Goal: Task Accomplishment & Management: Use online tool/utility

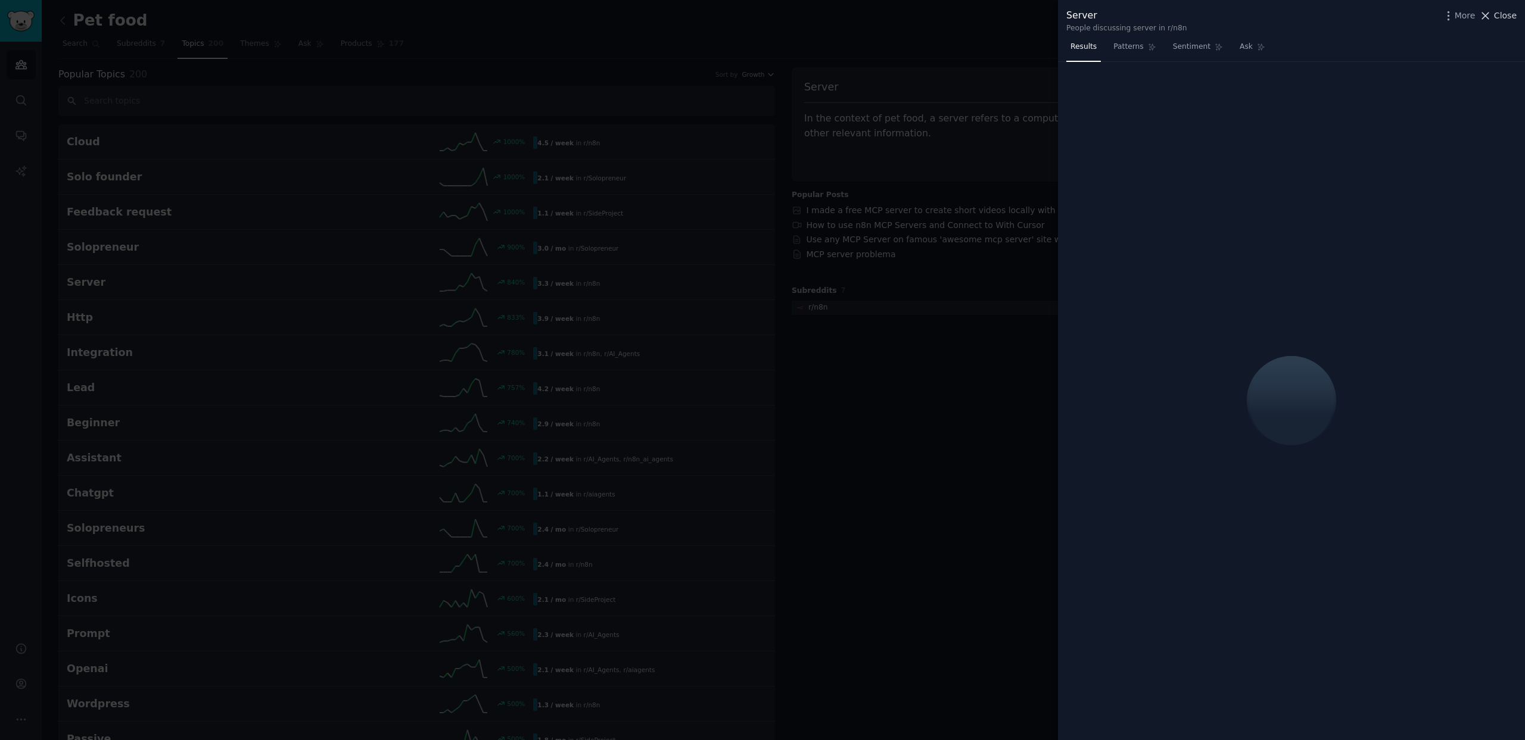
click at [1496, 17] on span "Close" at bounding box center [1505, 16] width 23 height 13
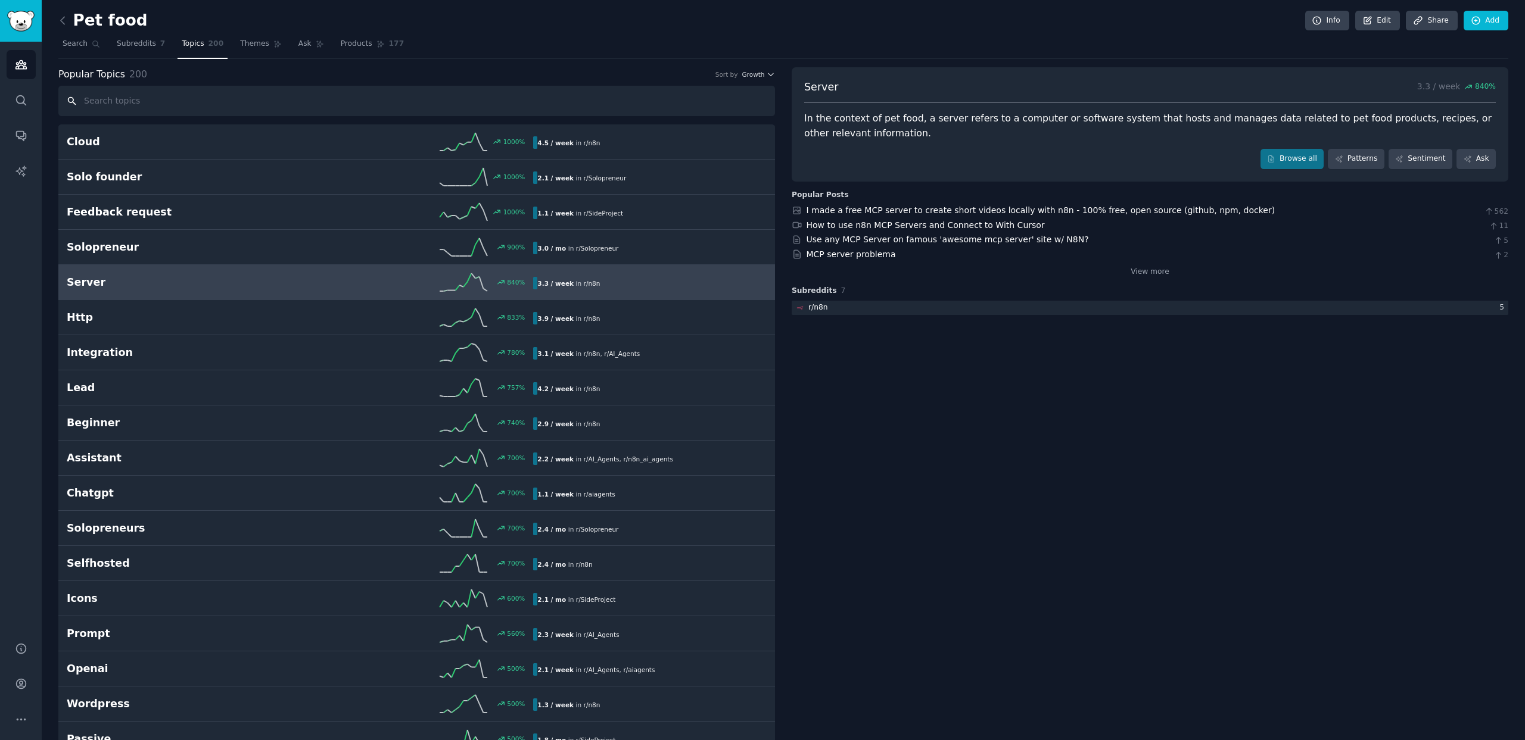
click at [170, 107] on input "text" at bounding box center [416, 101] width 717 height 30
paste input ""GLP-1,""
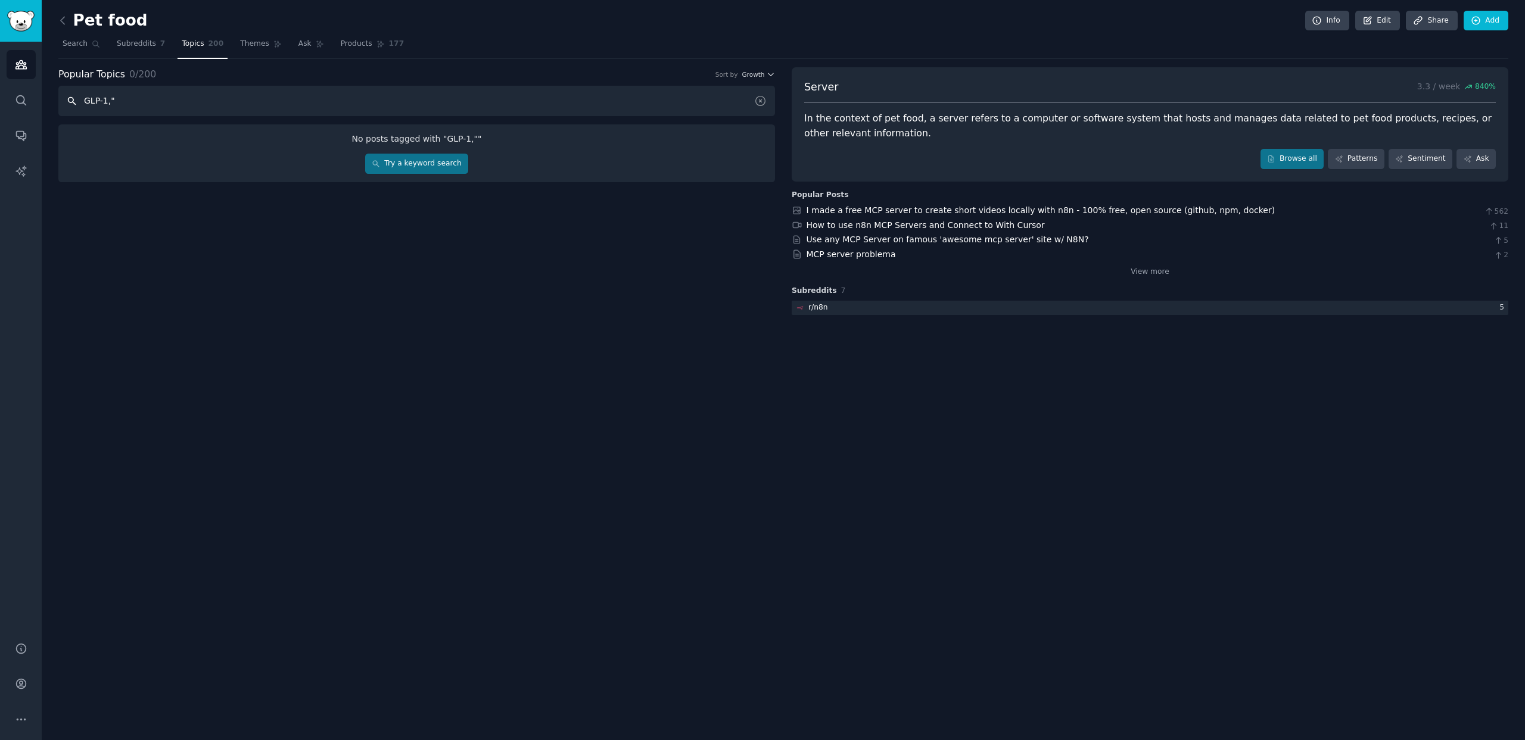
type input "GLP-1,""
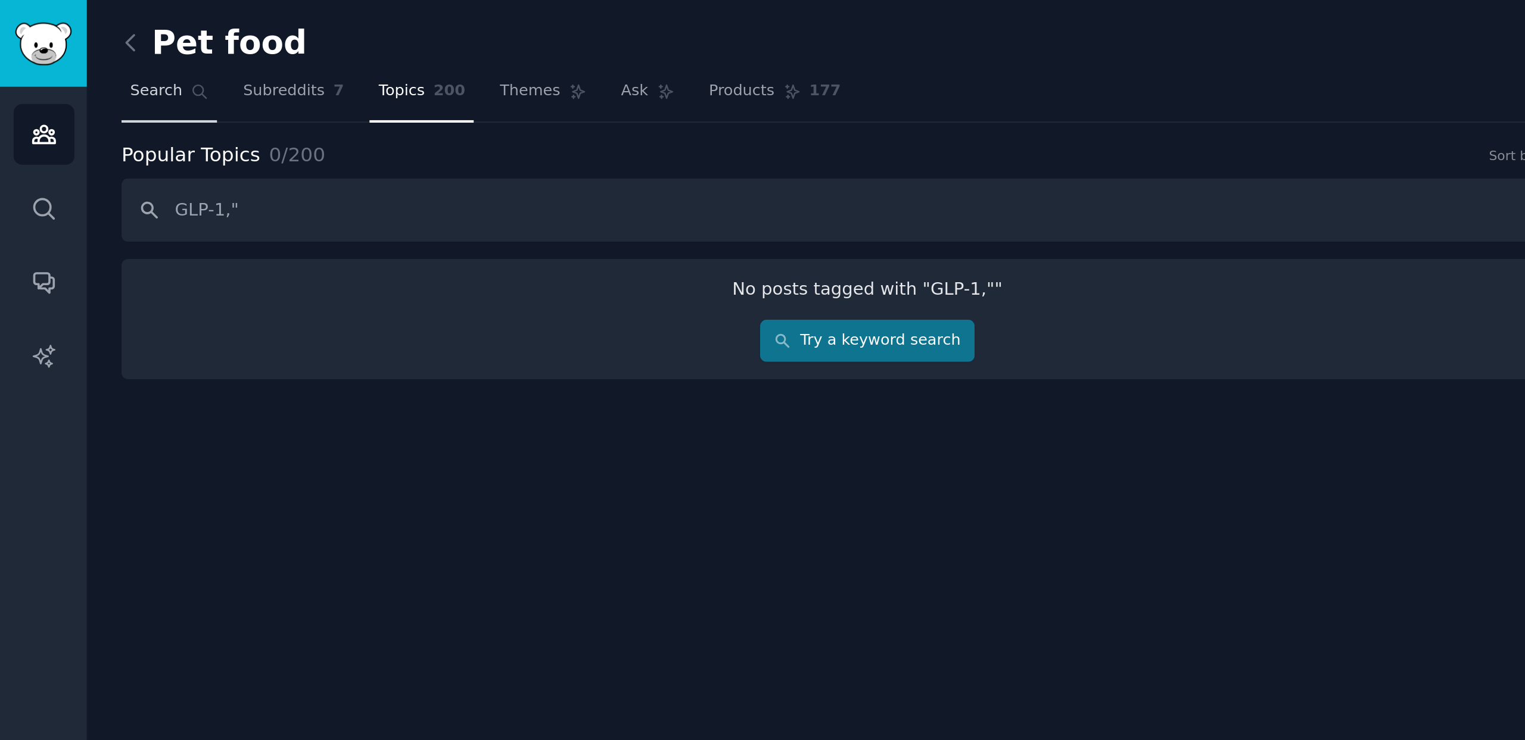
click at [83, 48] on span "Search" at bounding box center [75, 44] width 25 height 11
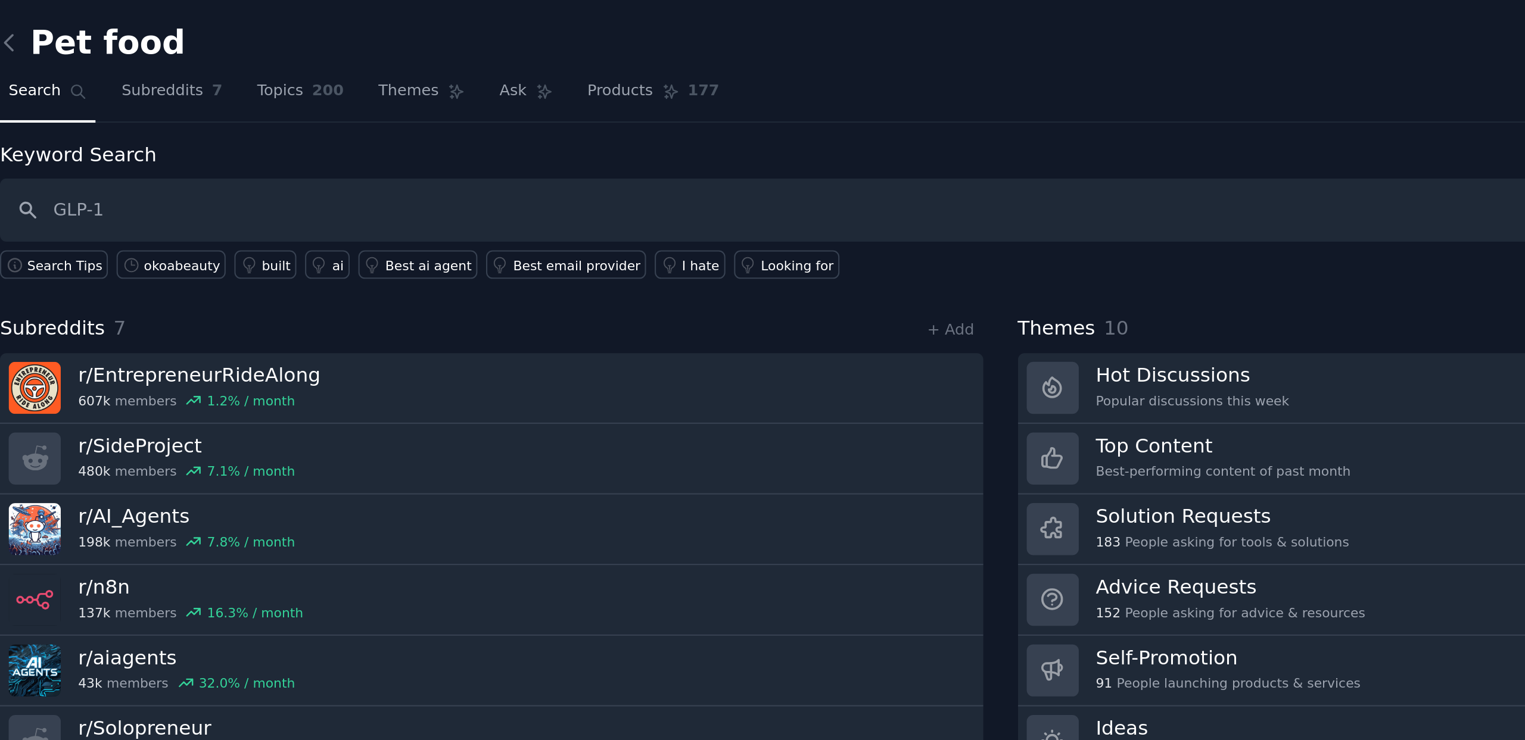
type input "GLP-1"
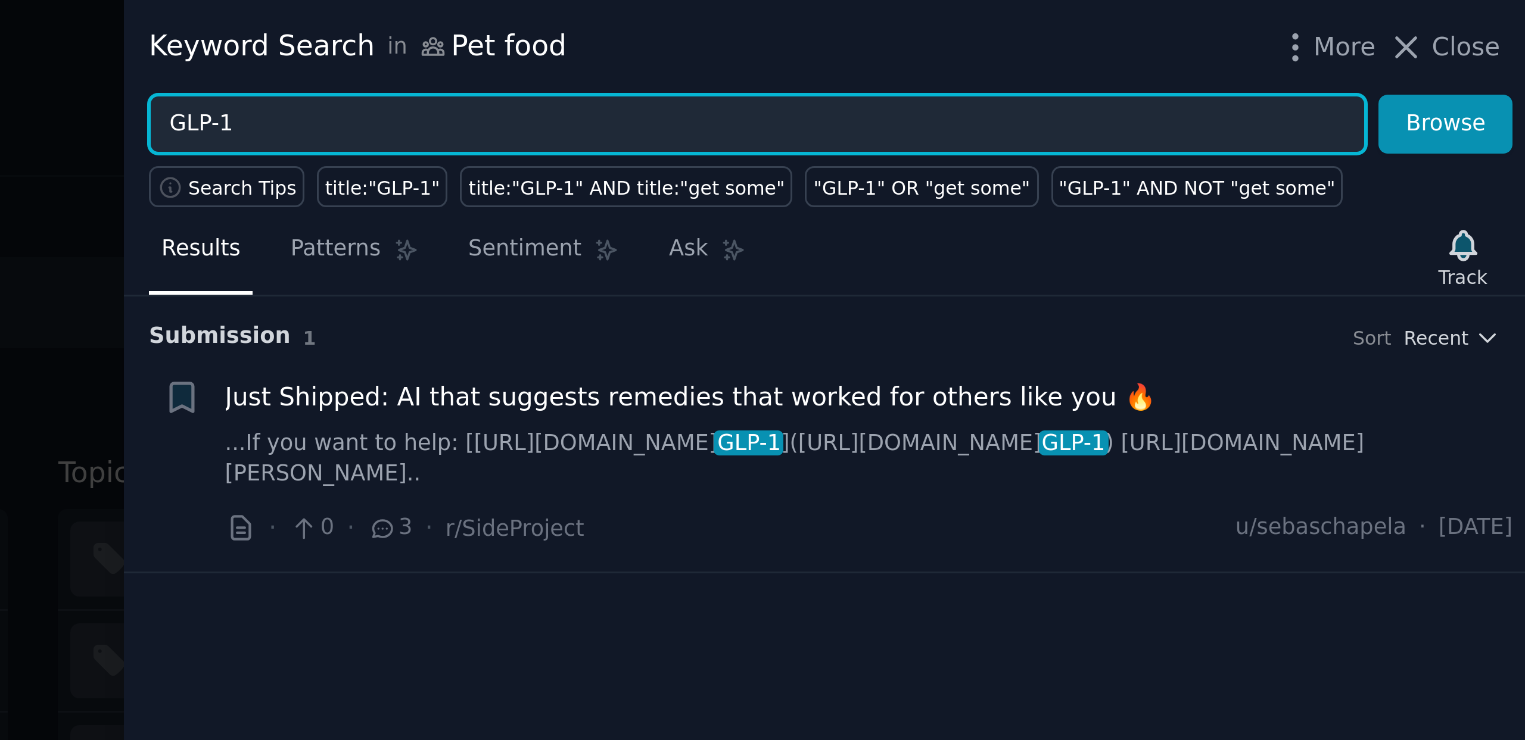
click at [1230, 42] on input "GLP-1" at bounding box center [1269, 42] width 406 height 20
type input "GLP1"
click at [1476, 32] on button "Browse" at bounding box center [1498, 42] width 45 height 20
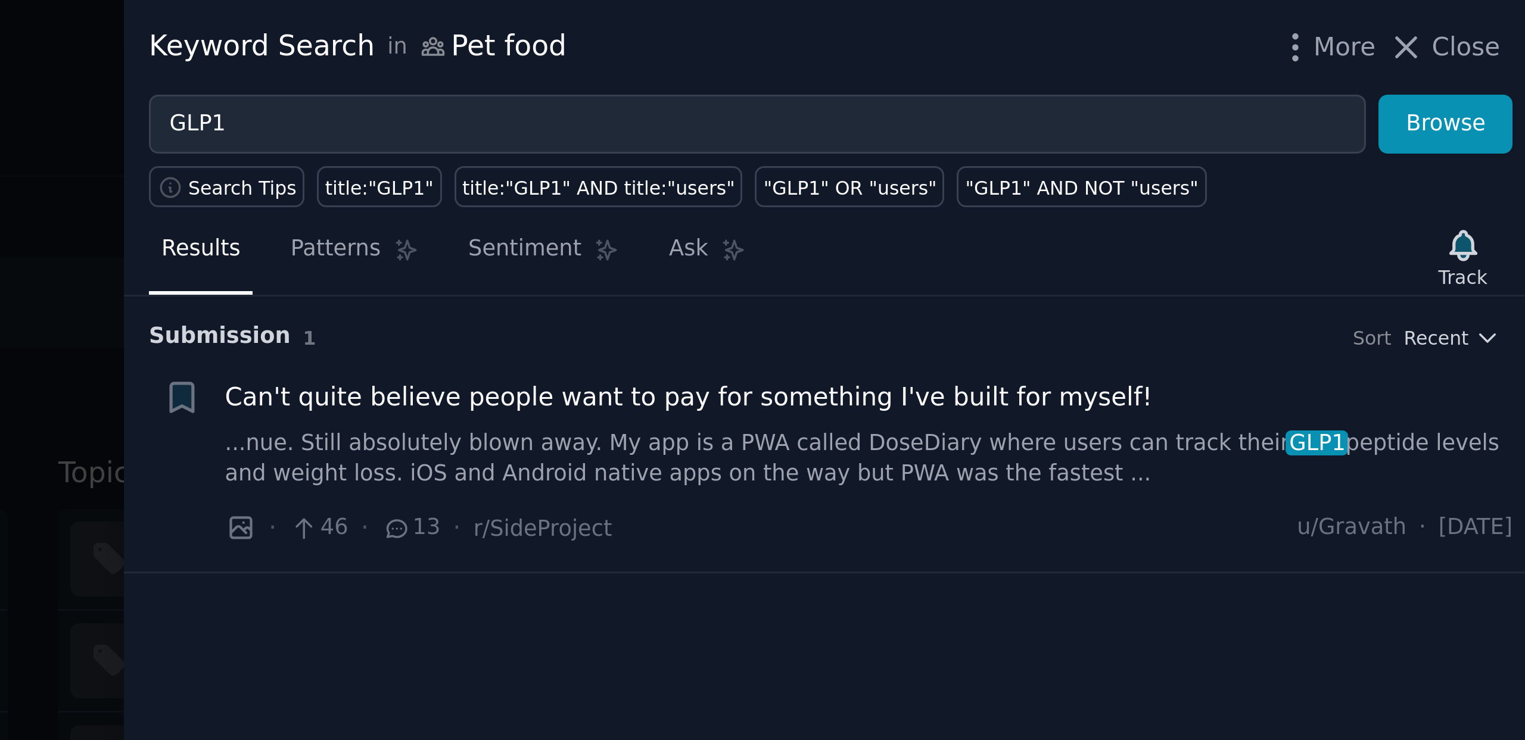
click at [1051, 78] on div at bounding box center [762, 370] width 1525 height 740
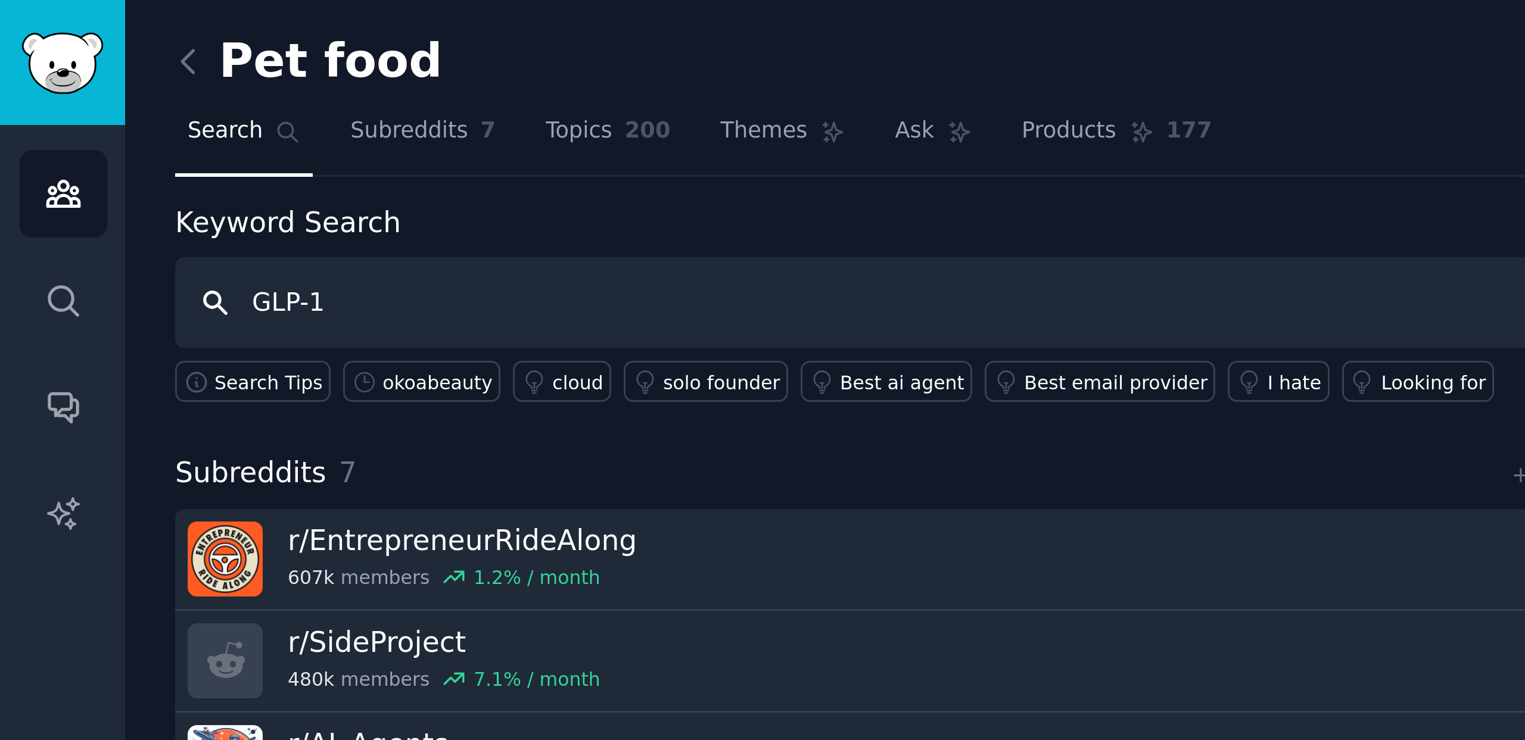
type input "GLP-1"
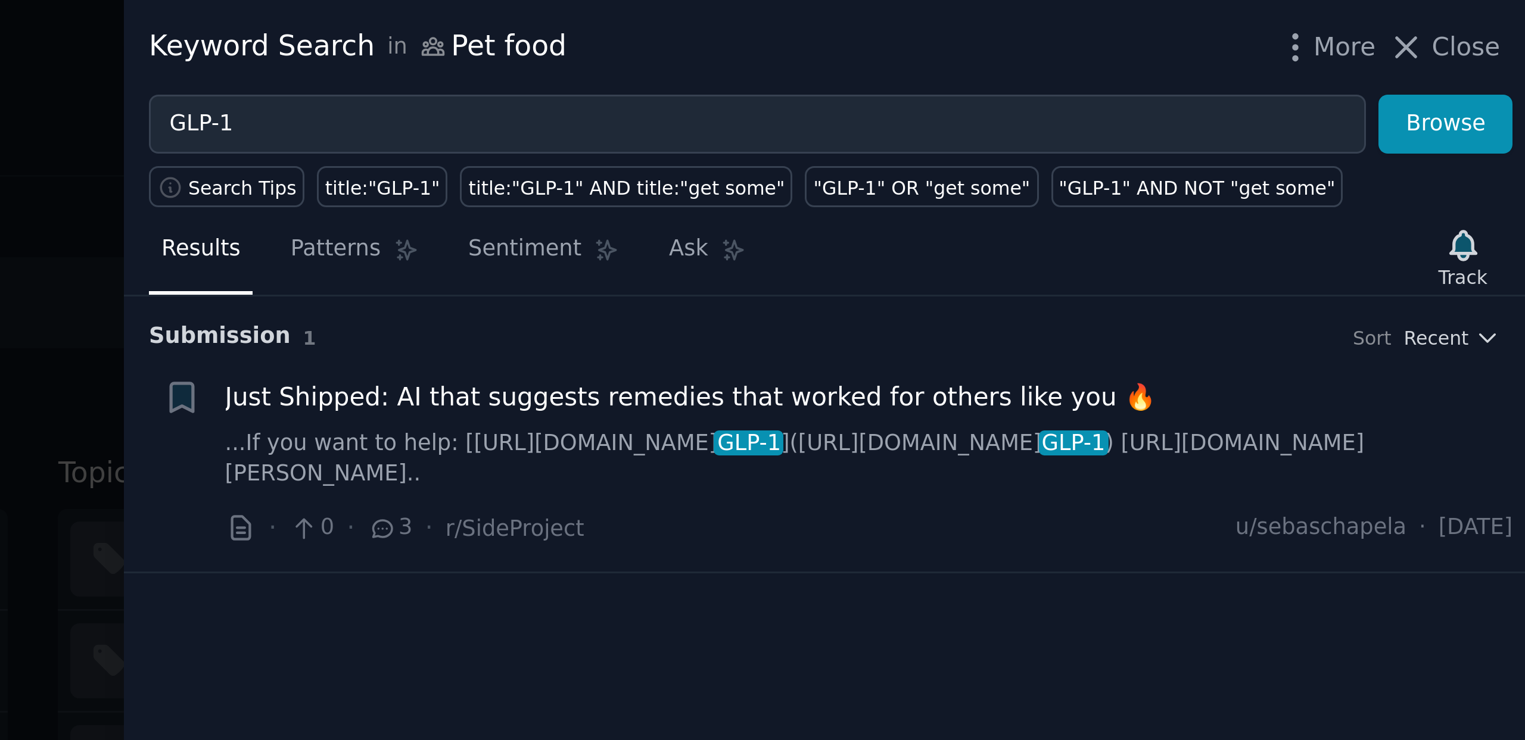
click at [1048, 72] on div at bounding box center [762, 370] width 1525 height 740
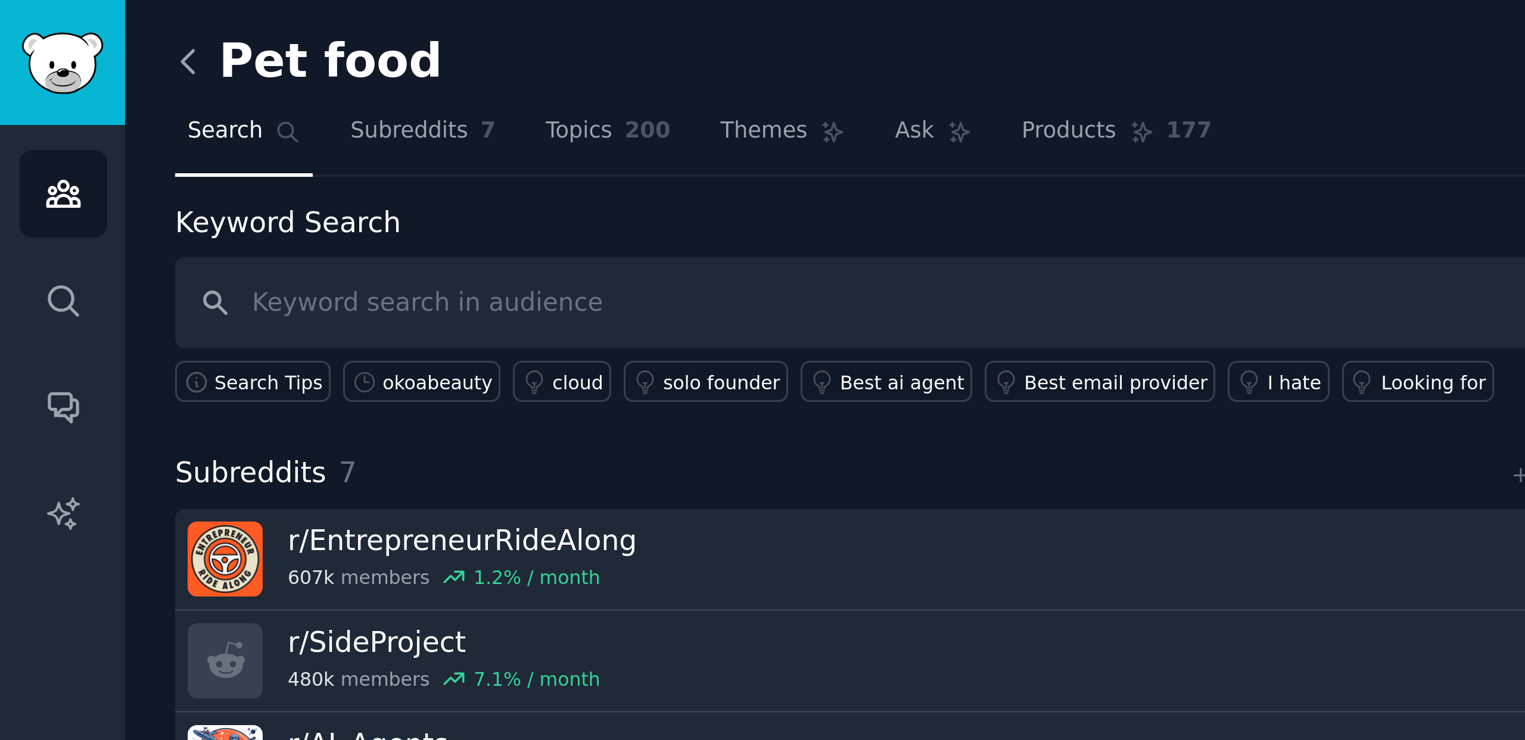
click at [63, 24] on icon at bounding box center [63, 20] width 13 height 13
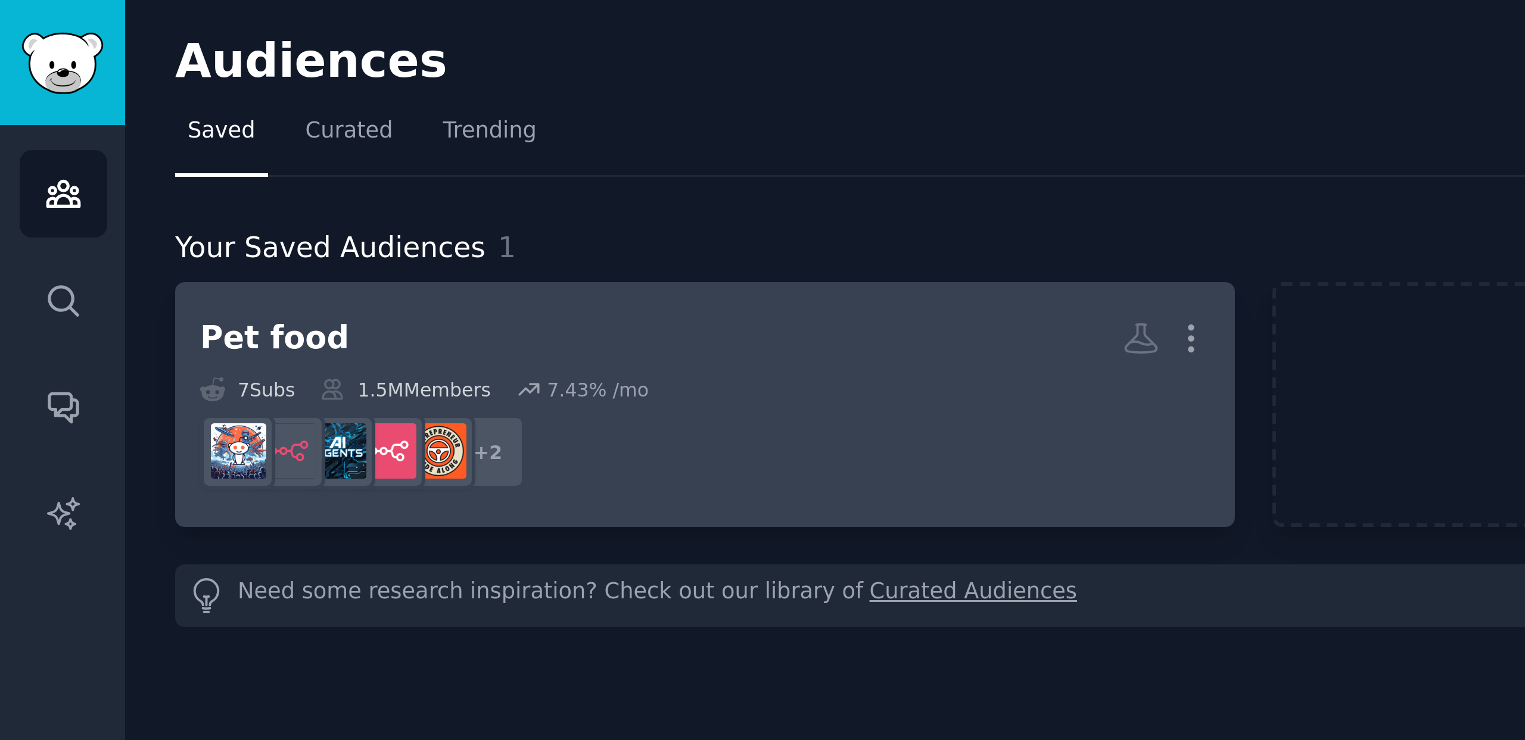
click at [113, 105] on h2 "Pet food More" at bounding box center [235, 112] width 337 height 21
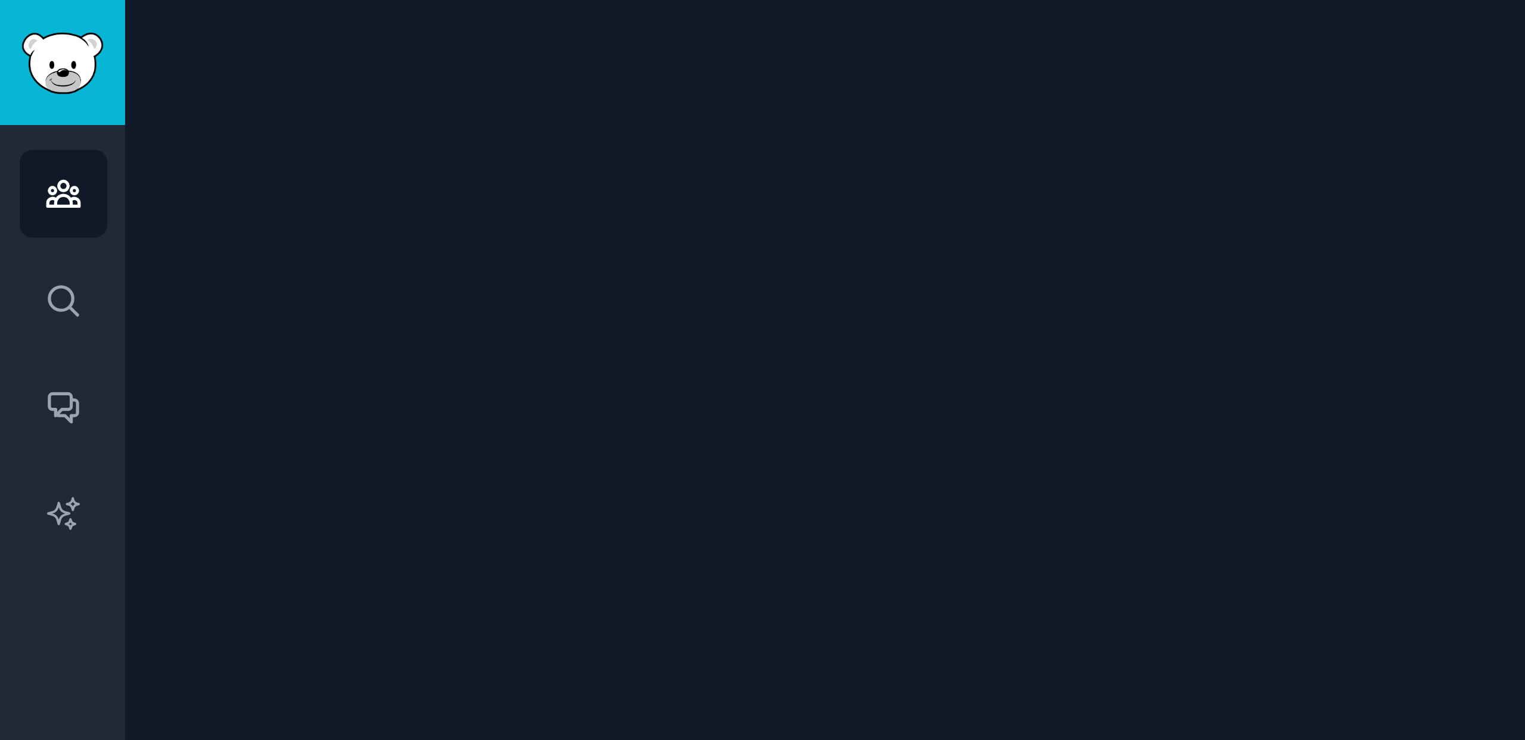
click at [113, 105] on div at bounding box center [783, 370] width 1483 height 740
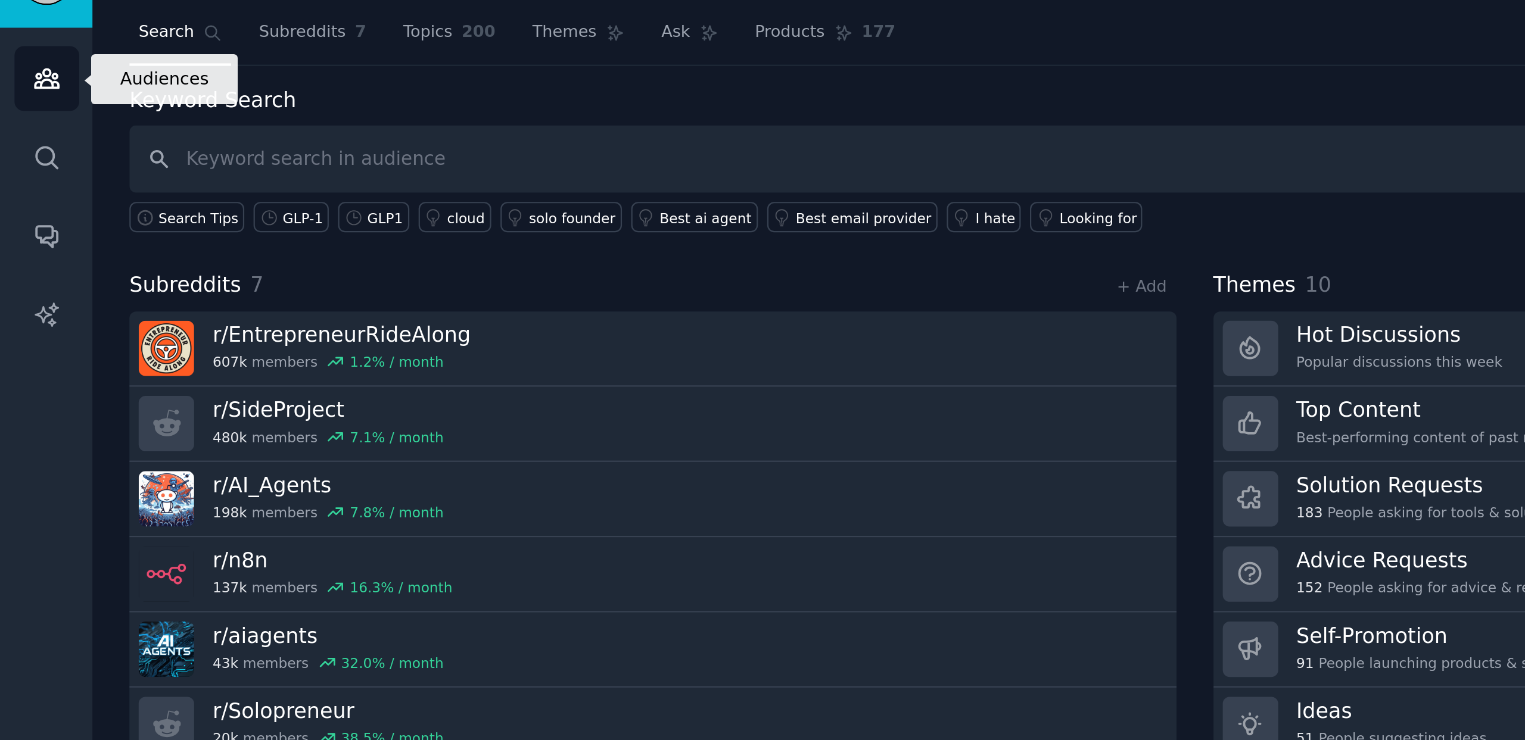
click at [18, 68] on icon "Sidebar" at bounding box center [20, 65] width 11 height 8
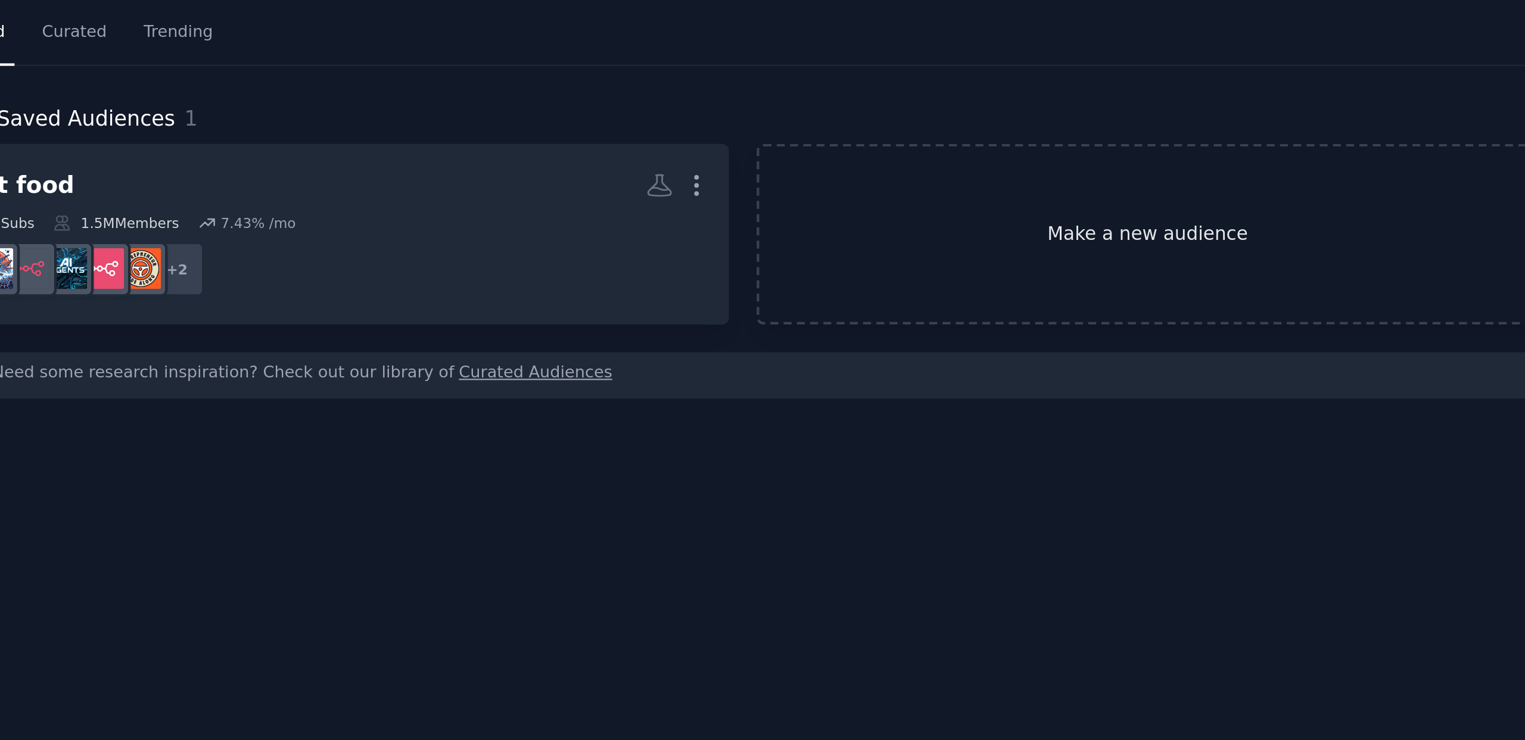
click at [477, 130] on link "Make a new audience" at bounding box center [600, 135] width 353 height 82
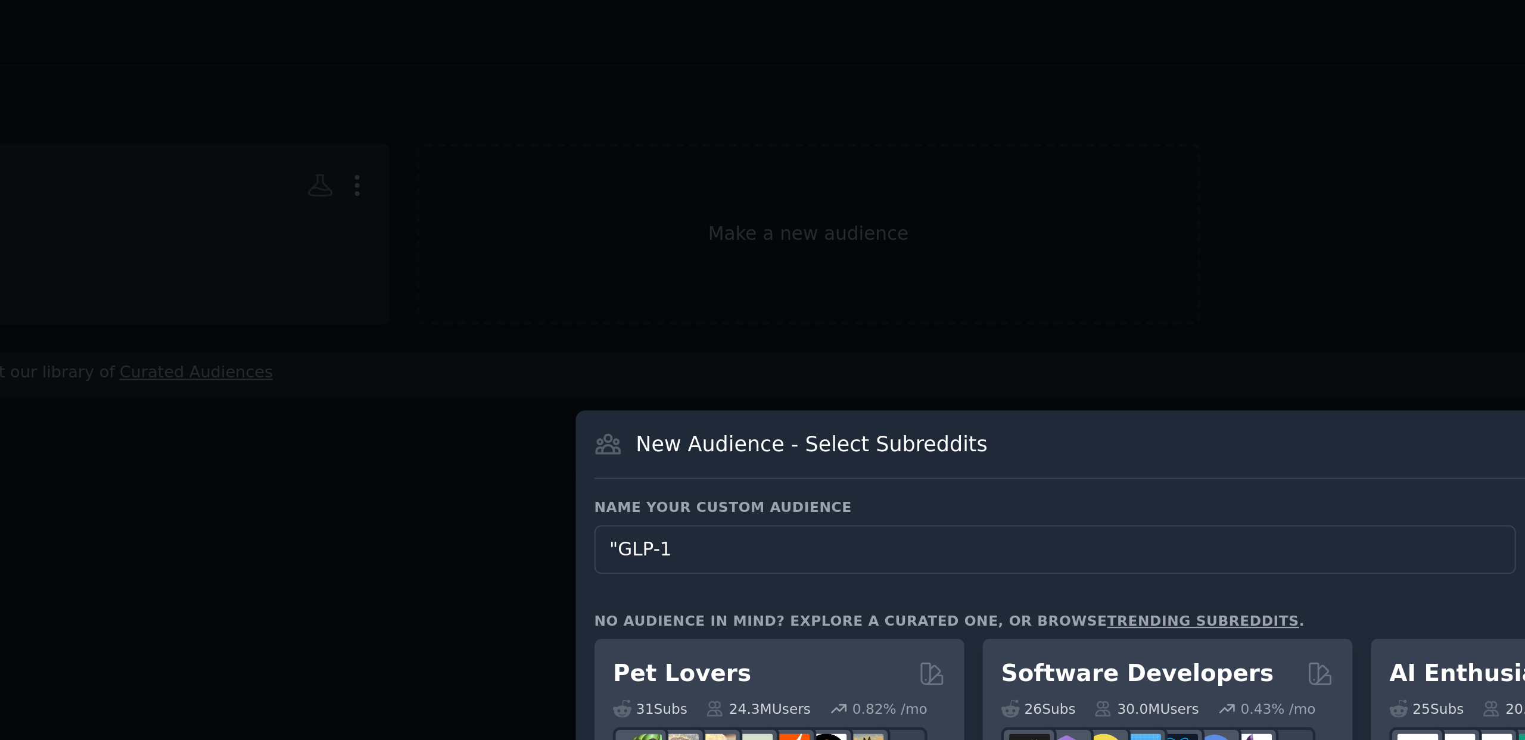
type input "GLP-1"
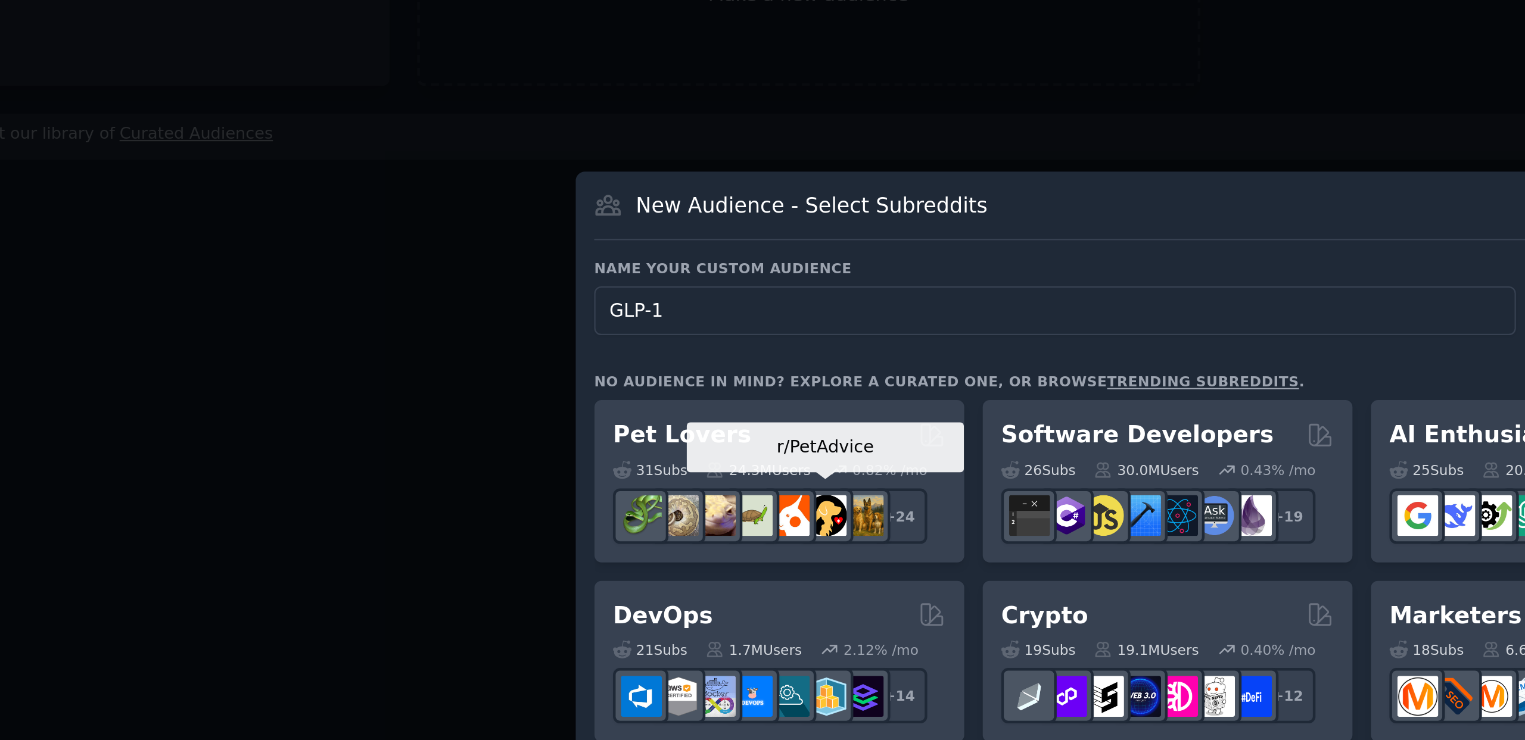
click button "Find Communities" at bounding box center [974, 277] width 93 height 22
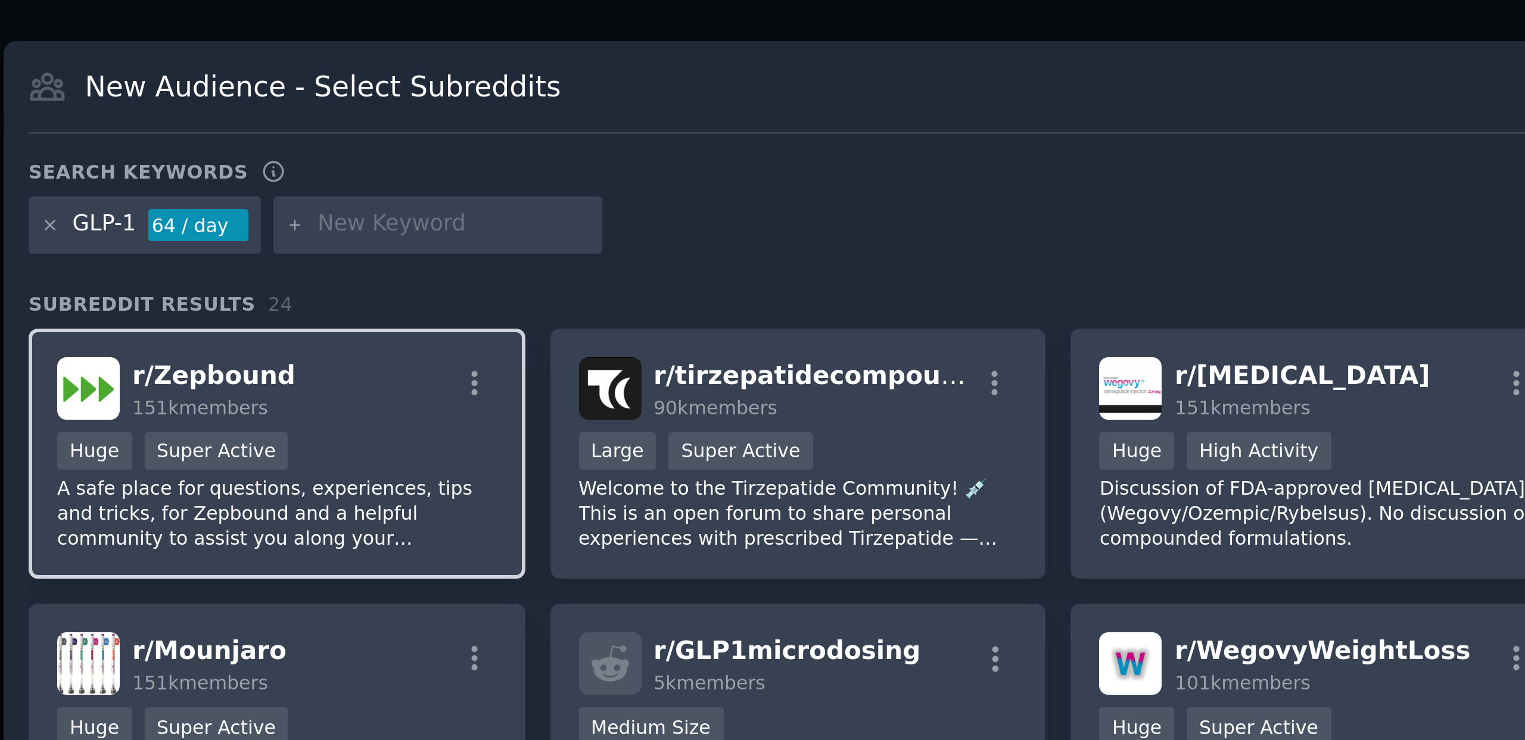
click at [612, 357] on p "A safe place for questions, experiences, tips and tricks, for Zepbound and a he…" at bounding box center [586, 360] width 147 height 25
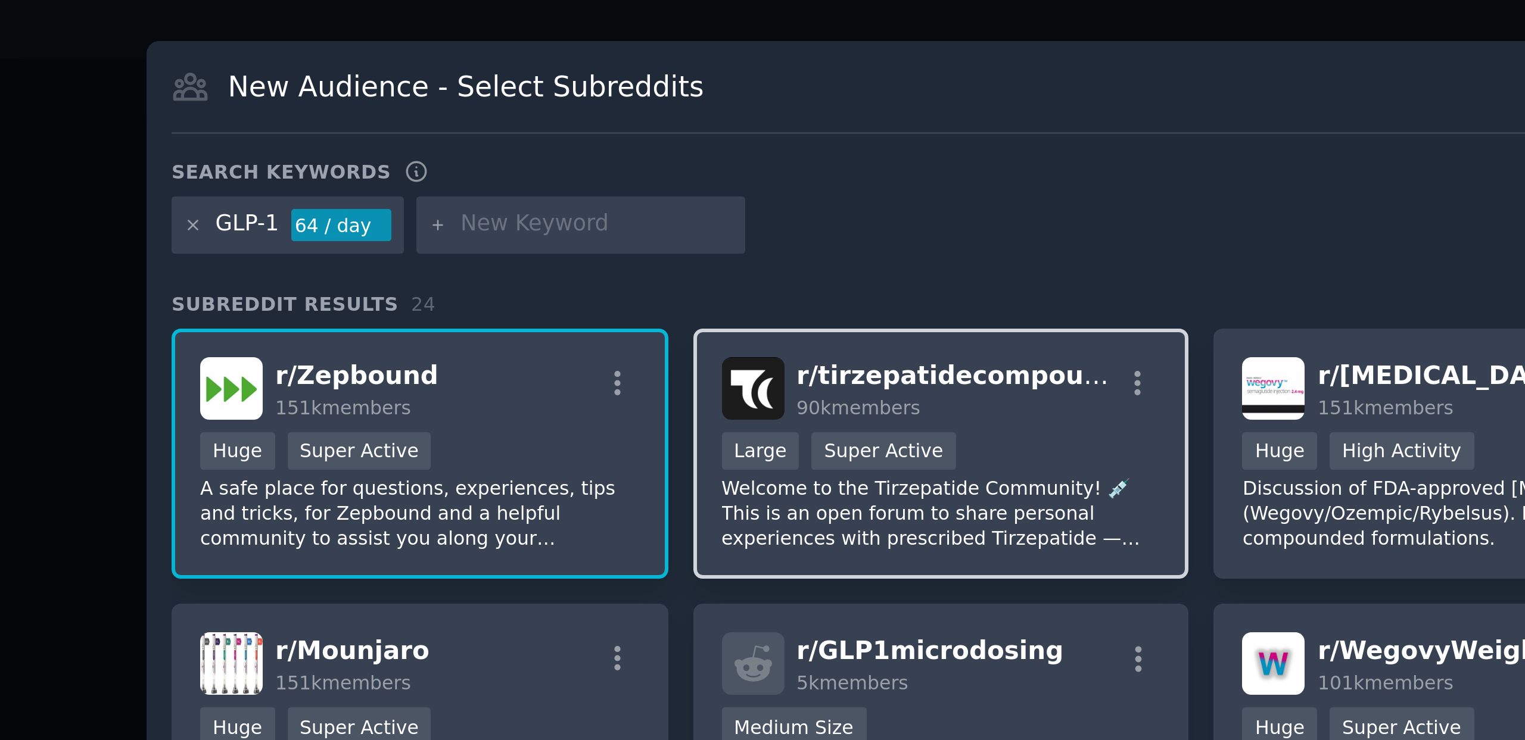
click at [740, 317] on span "r/ tirzepatidecompound" at bounding box center [766, 315] width 108 height 10
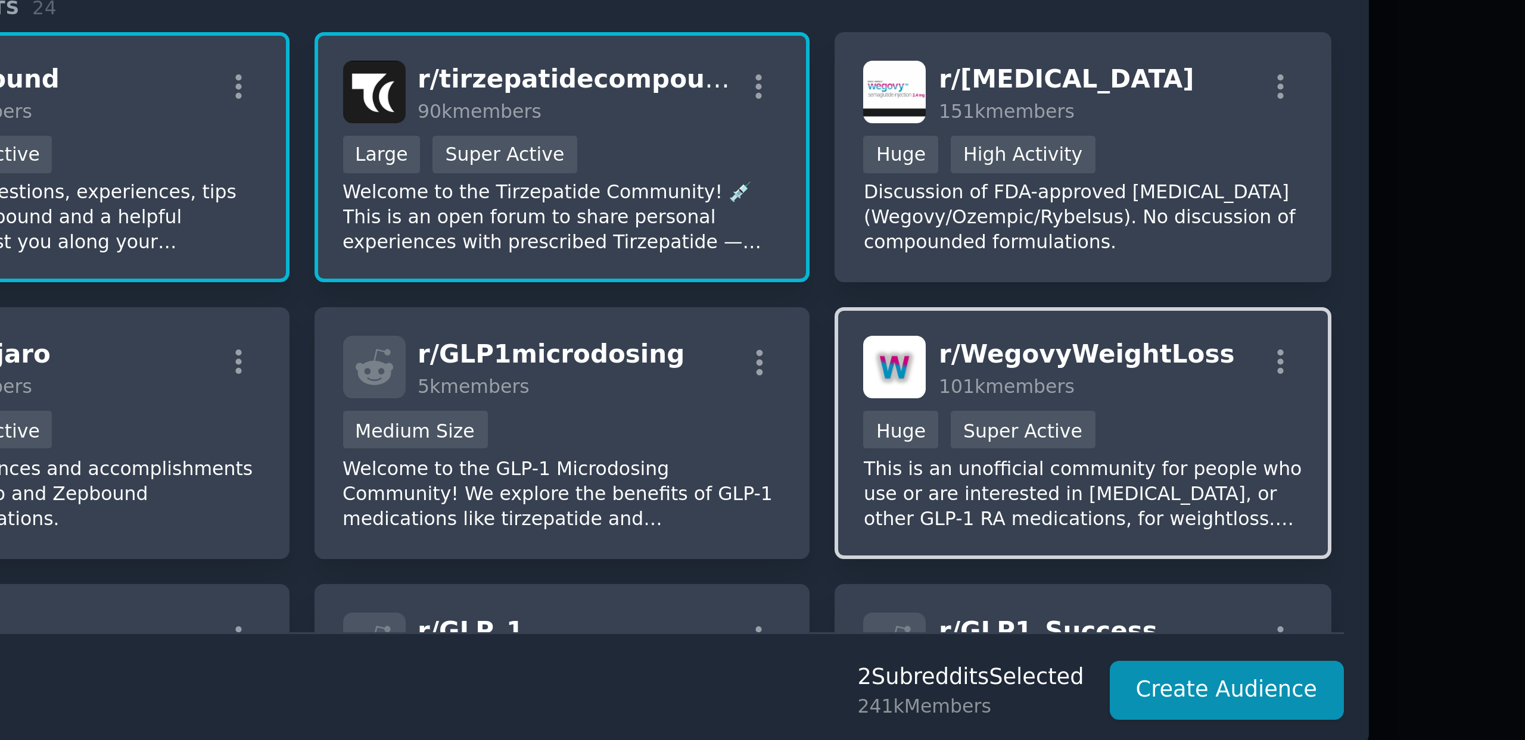
click at [894, 399] on div "r/ WegovyWeightLoss 101k members Huge Super Active This is an unofficial commun…" at bounding box center [934, 433] width 166 height 84
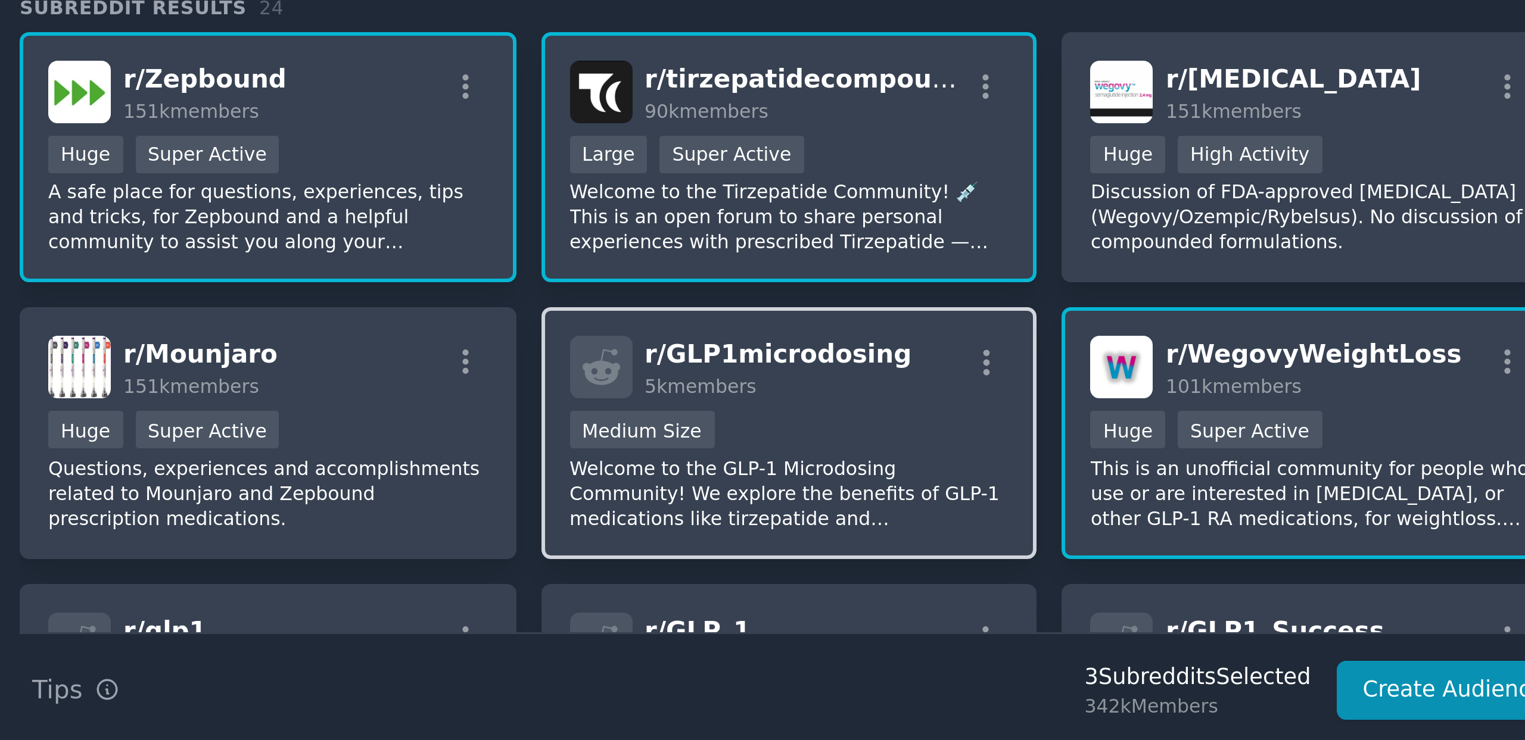
click at [768, 408] on span "r/ GLP1microdosing" at bounding box center [756, 406] width 89 height 10
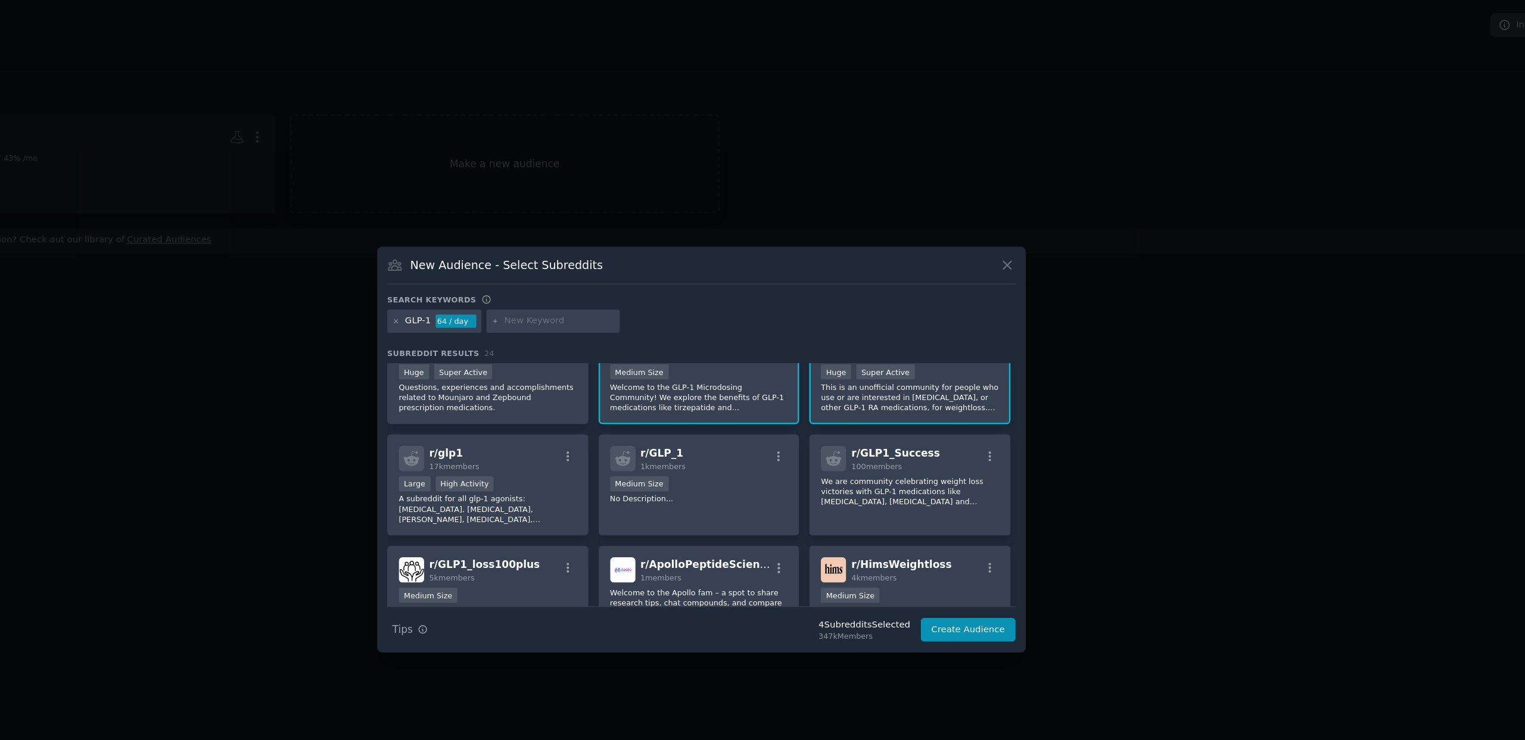
scroll to position [136, 0]
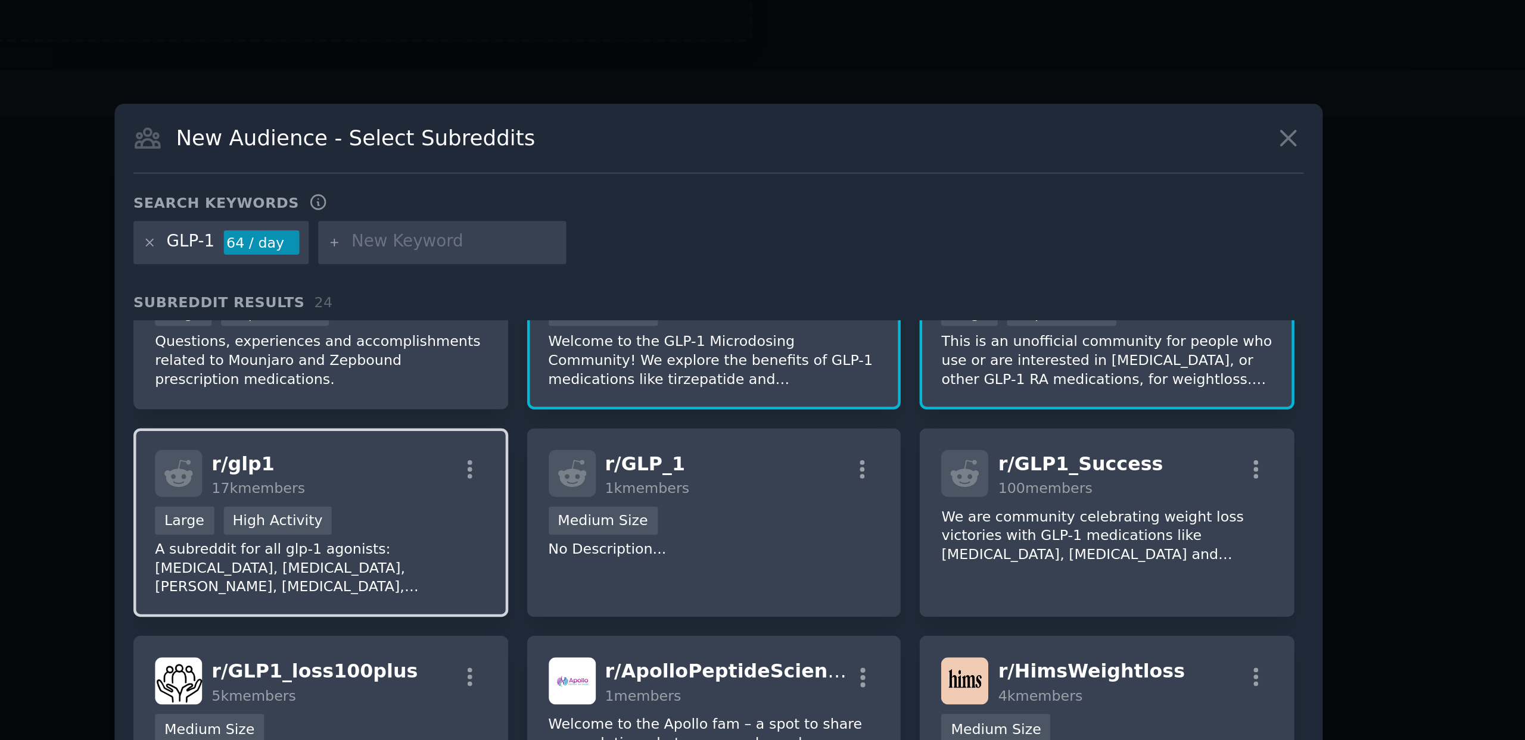
click at [630, 369] on div "r/ glp1 17k members" at bounding box center [586, 366] width 147 height 21
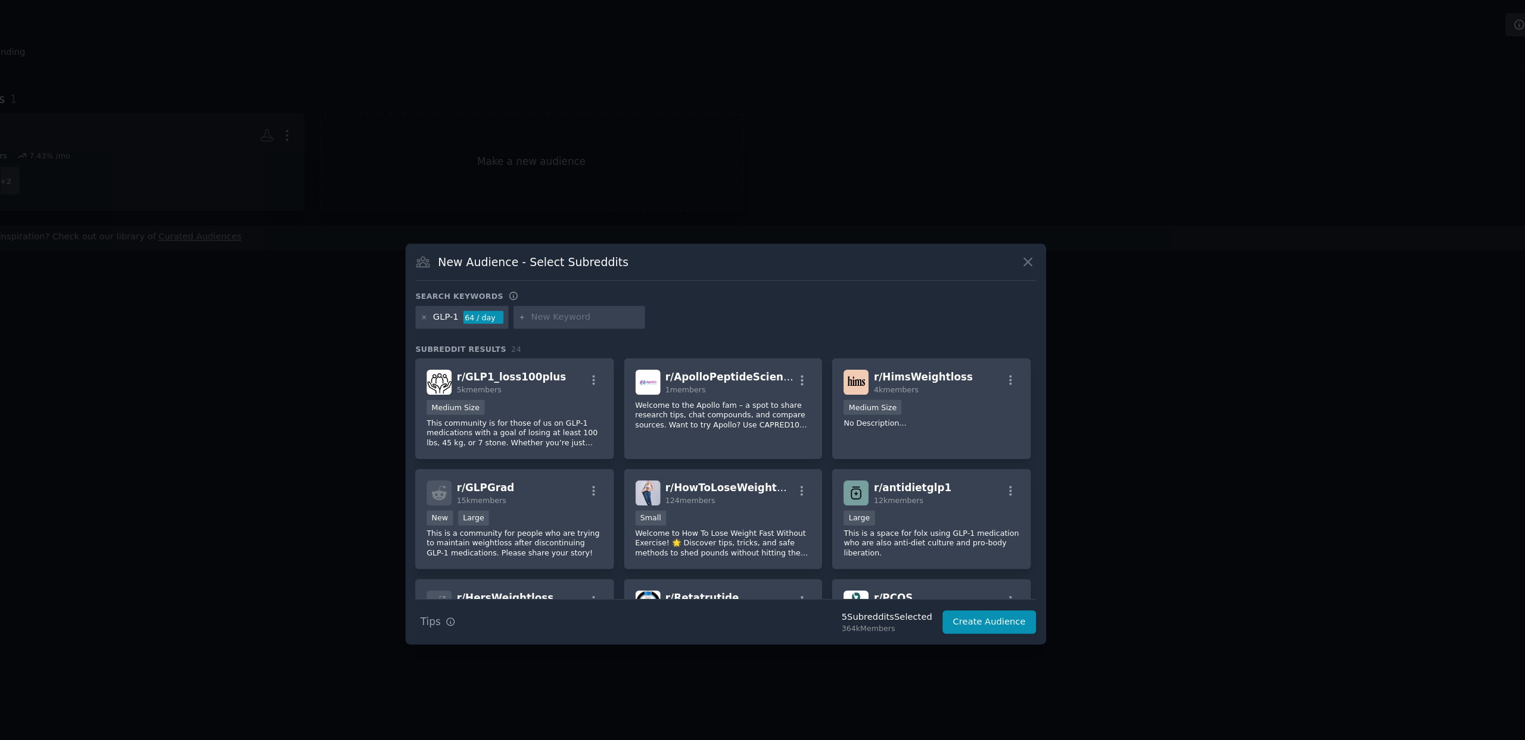
scroll to position [287, 0]
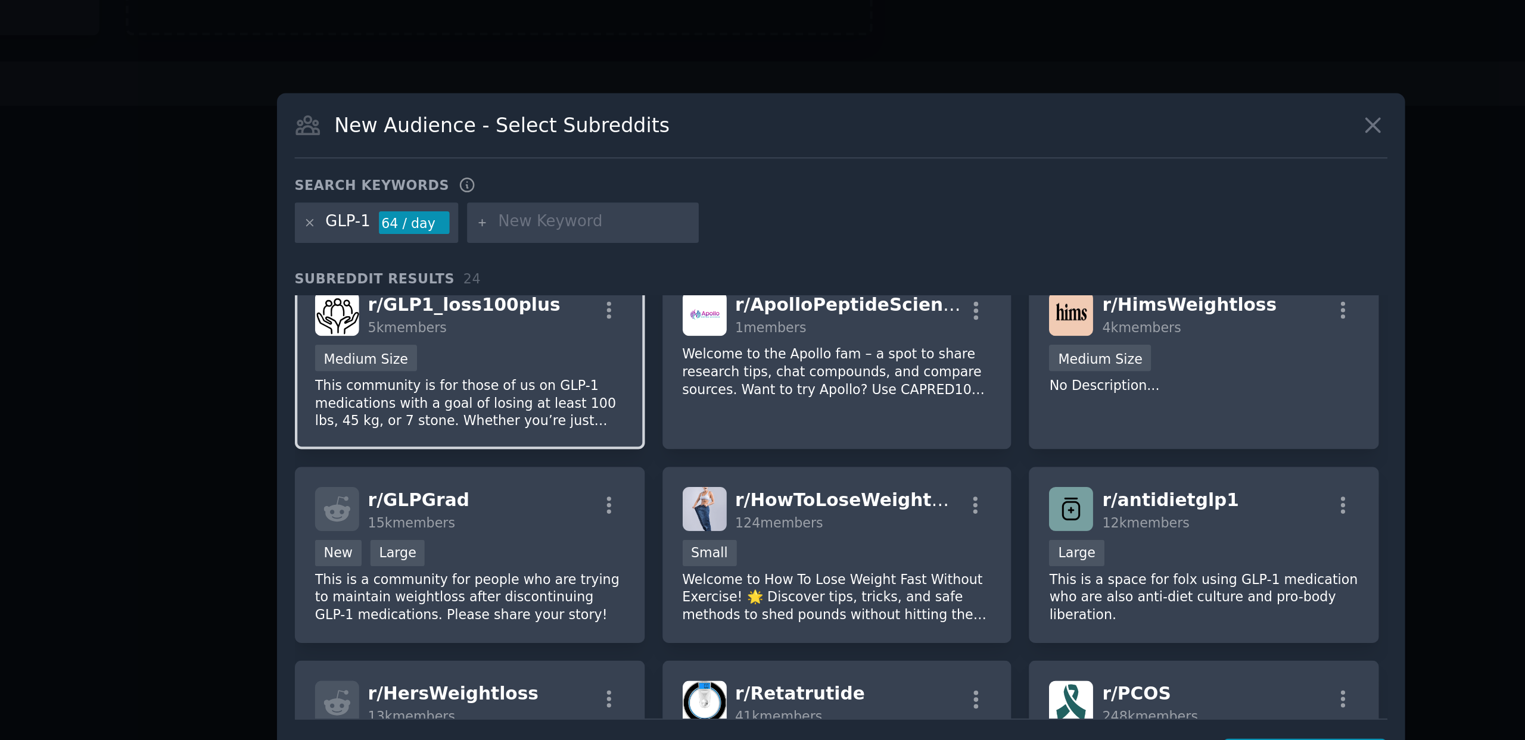
click at [627, 350] on p "This community is for those of us on GLP-1 medications with a goal of losing at…" at bounding box center [586, 349] width 147 height 25
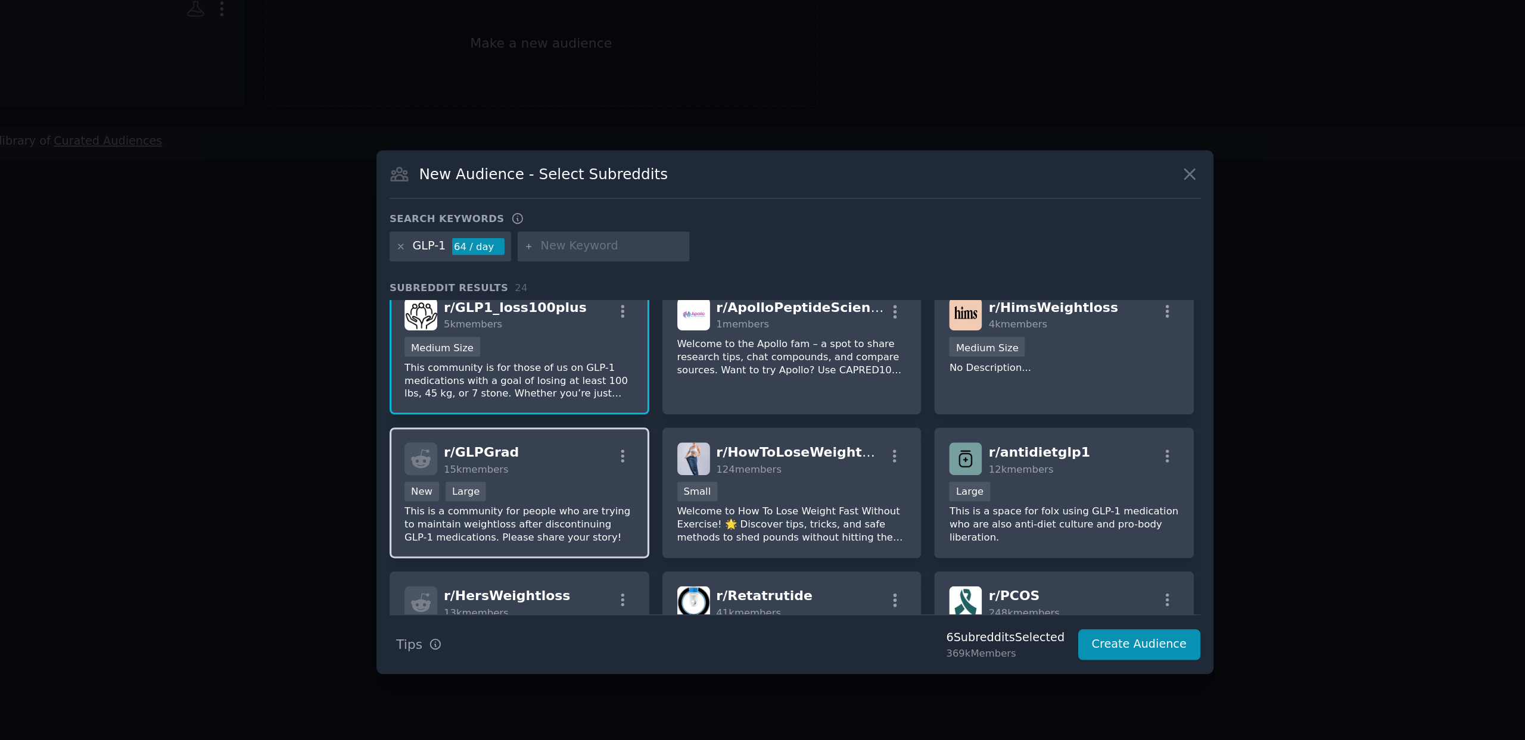
click at [659, 427] on div "r/ GLPGrad 15k members New Large This is a community for people who are trying …" at bounding box center [587, 422] width 166 height 84
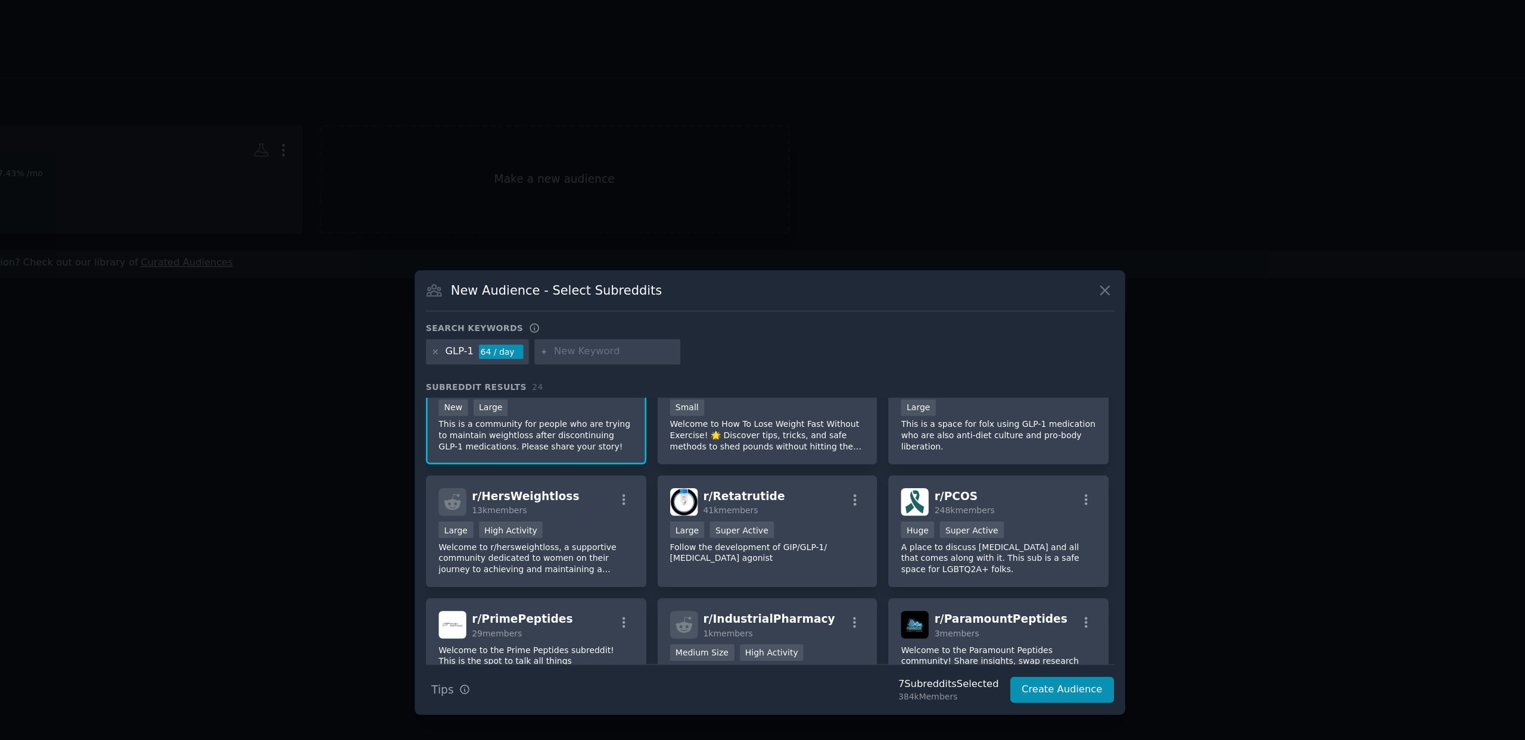
scroll to position [403, 0]
click at [775, 421] on p "Follow the development of GIP/GLP-1/ glucagon agonist" at bounding box center [760, 414] width 147 height 17
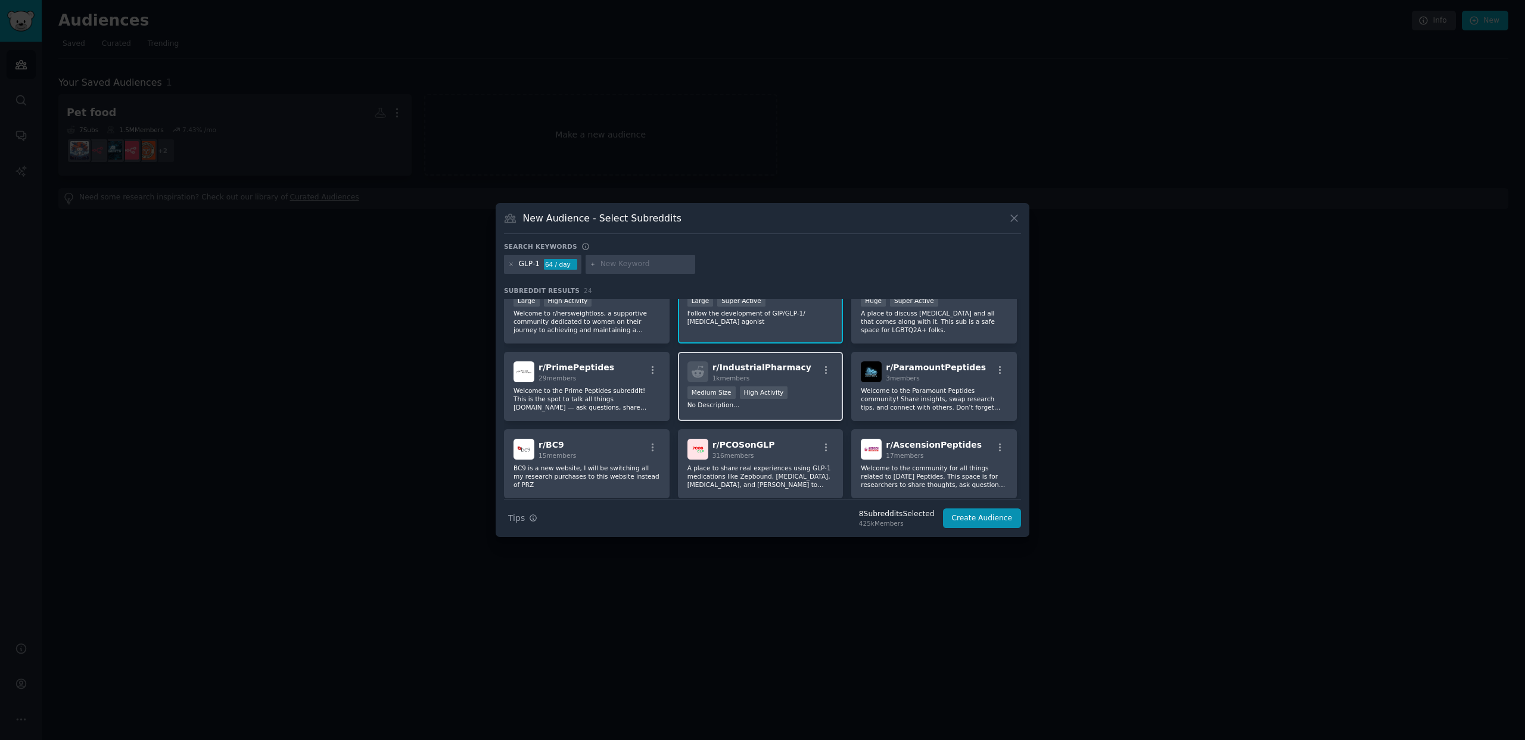
scroll to position [540, 0]
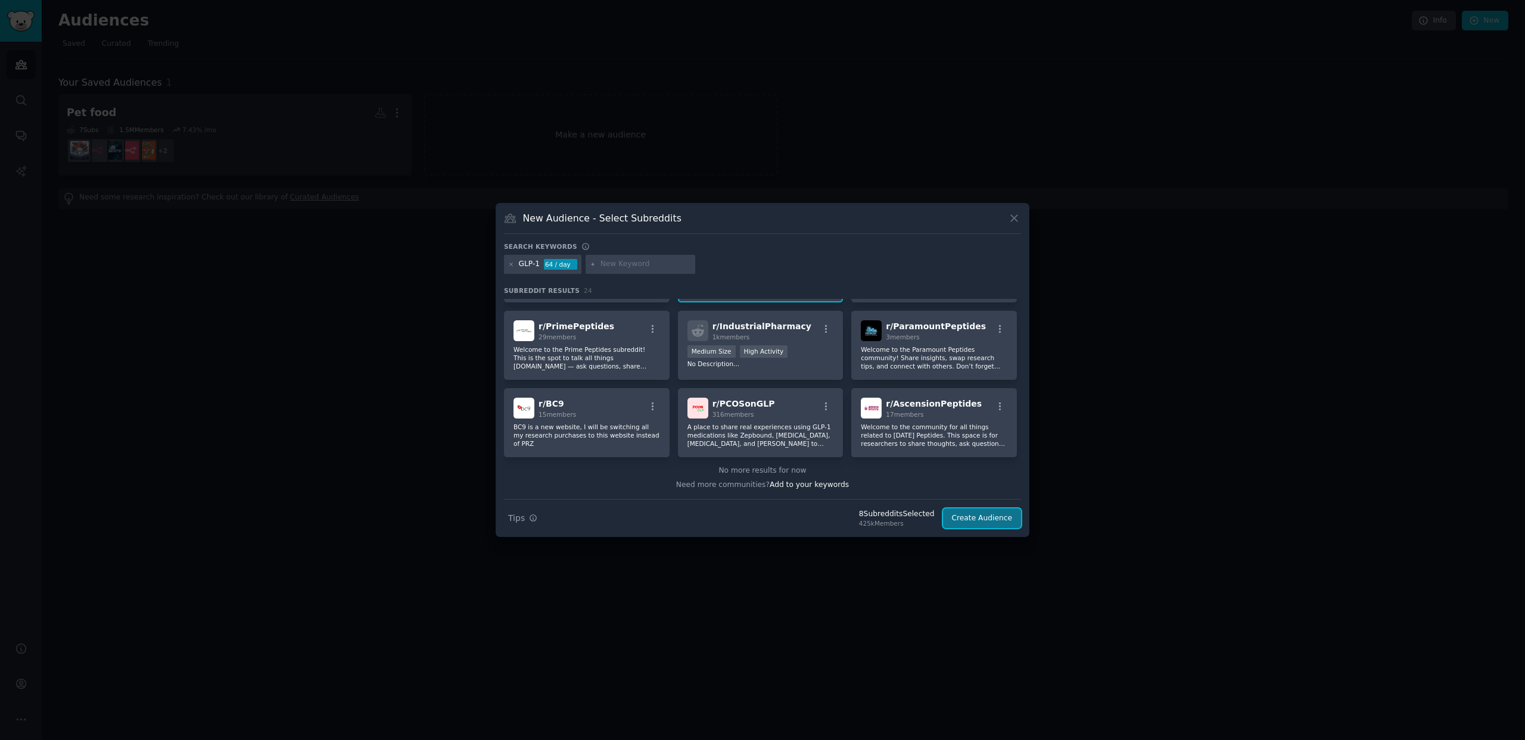
click at [973, 527] on button "Create Audience" at bounding box center [982, 519] width 79 height 20
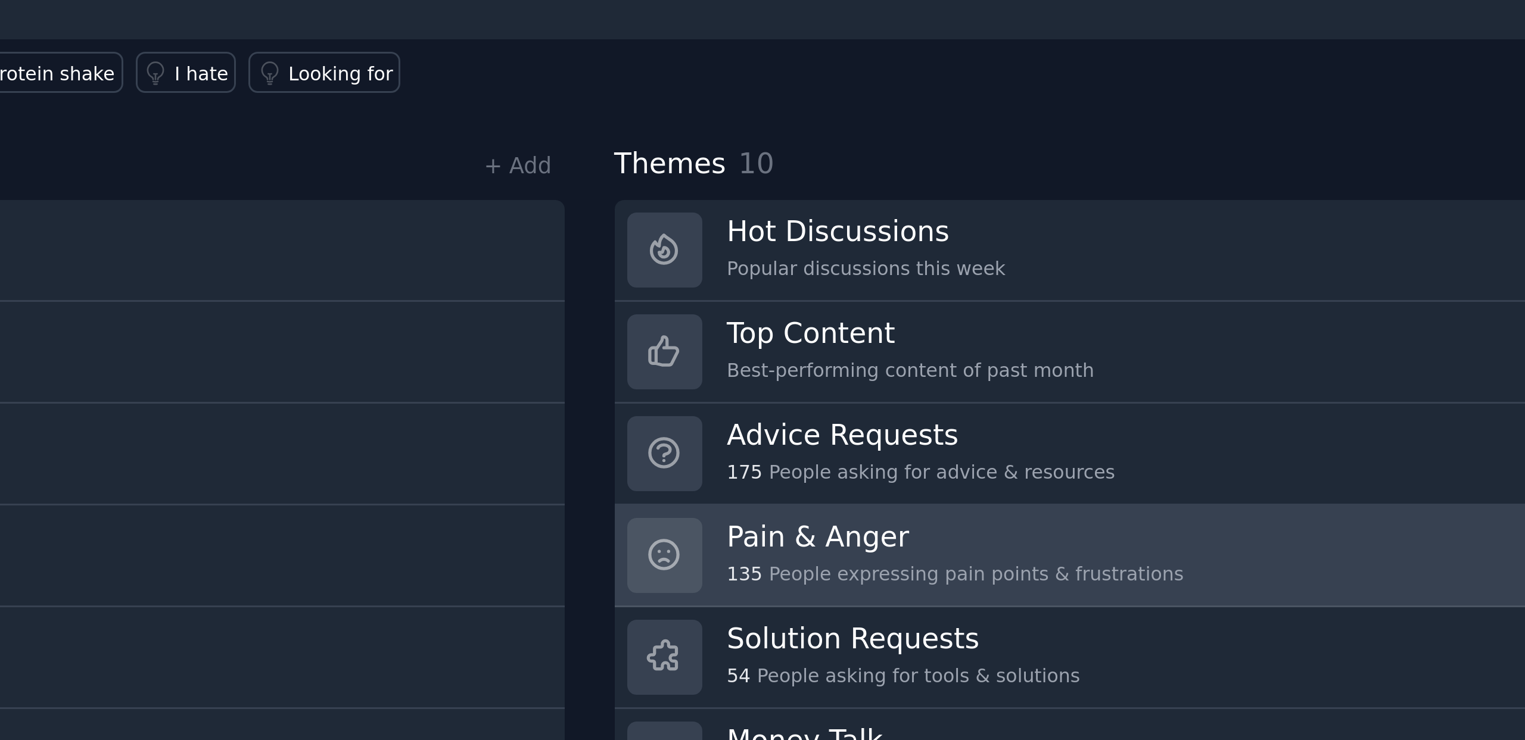
click at [652, 296] on div "135 People expressing pain points & frustrations" at bounding box center [661, 294] width 152 height 8
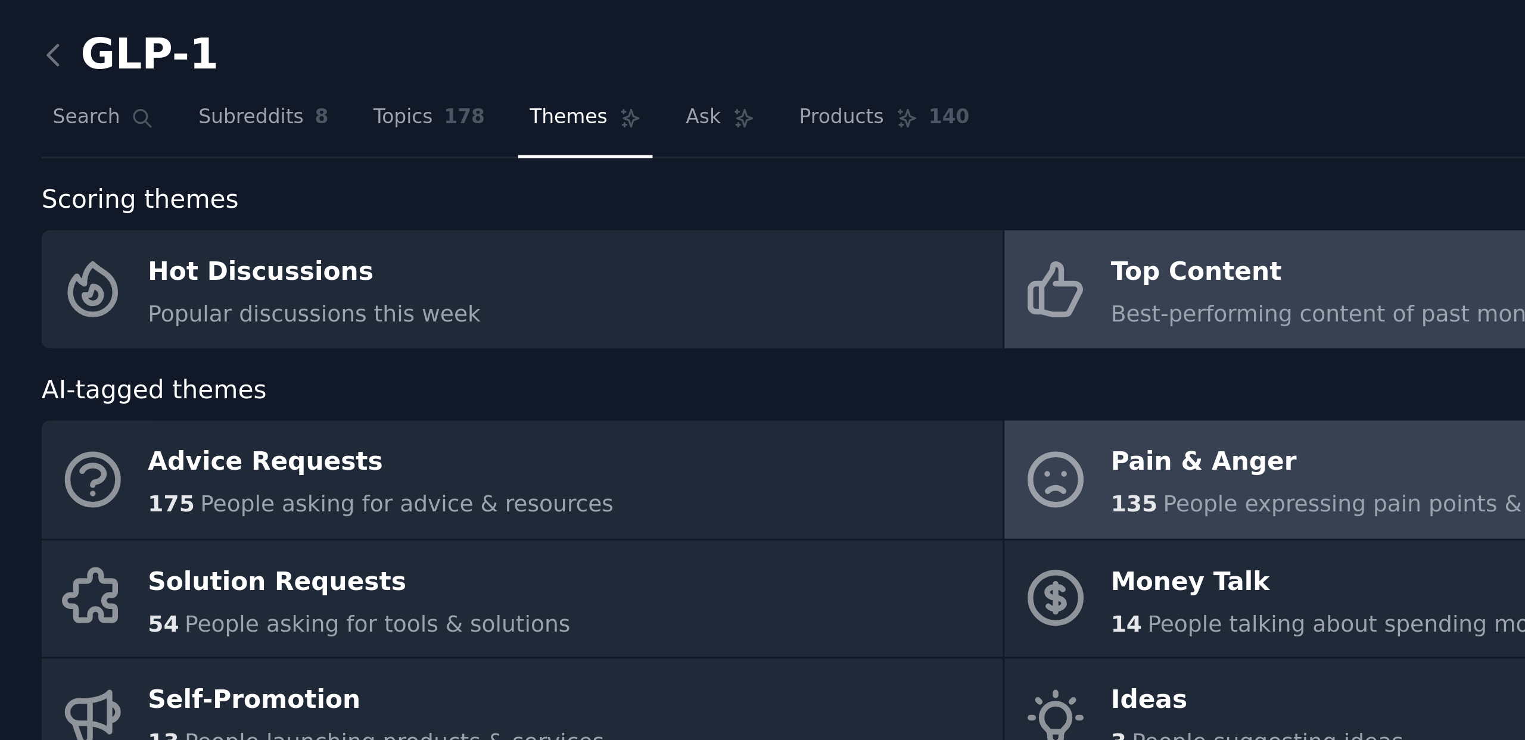
click at [453, 113] on link "Top Content Best-performing content of past month" at bounding box center [596, 108] width 358 height 44
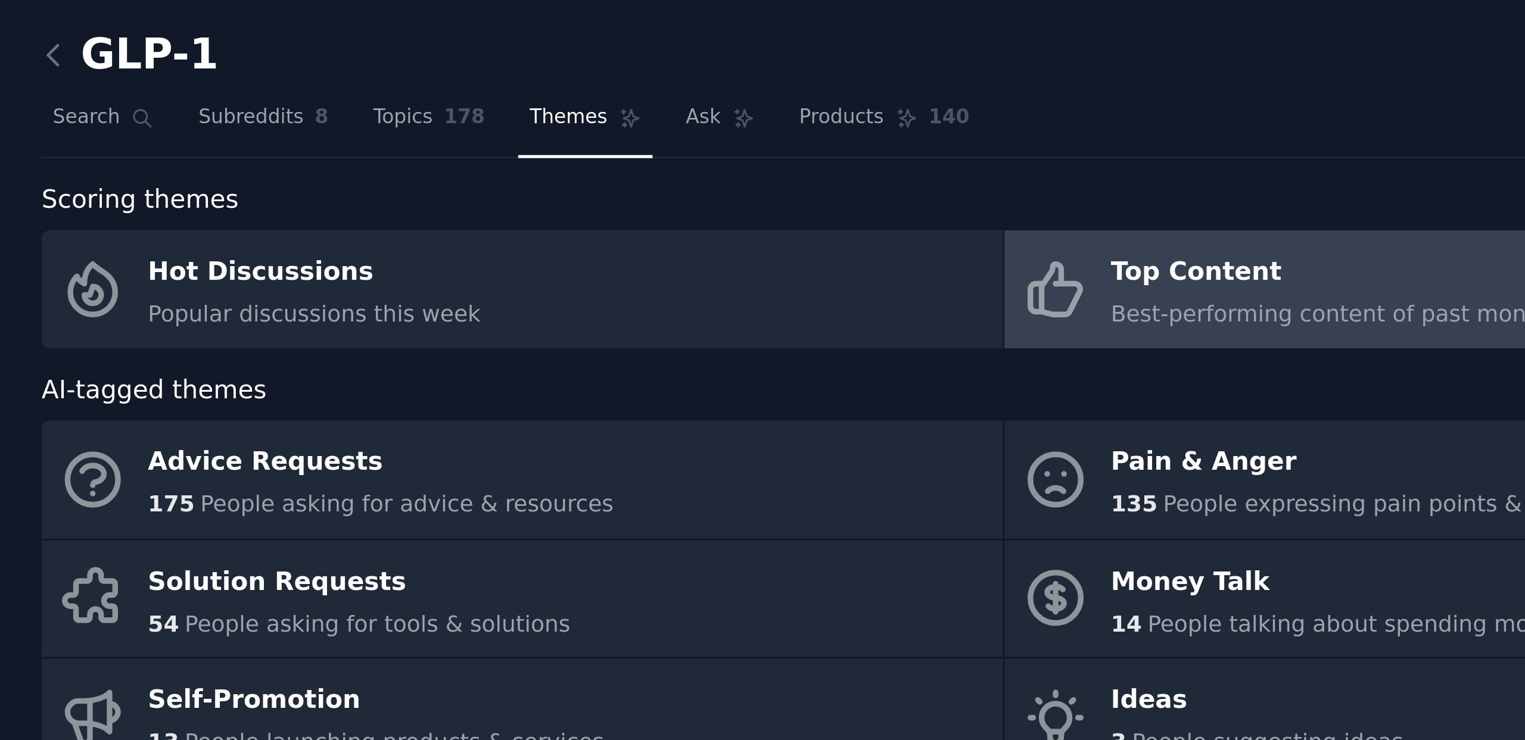
click at [475, 103] on div "Top Content" at bounding box center [538, 101] width 163 height 19
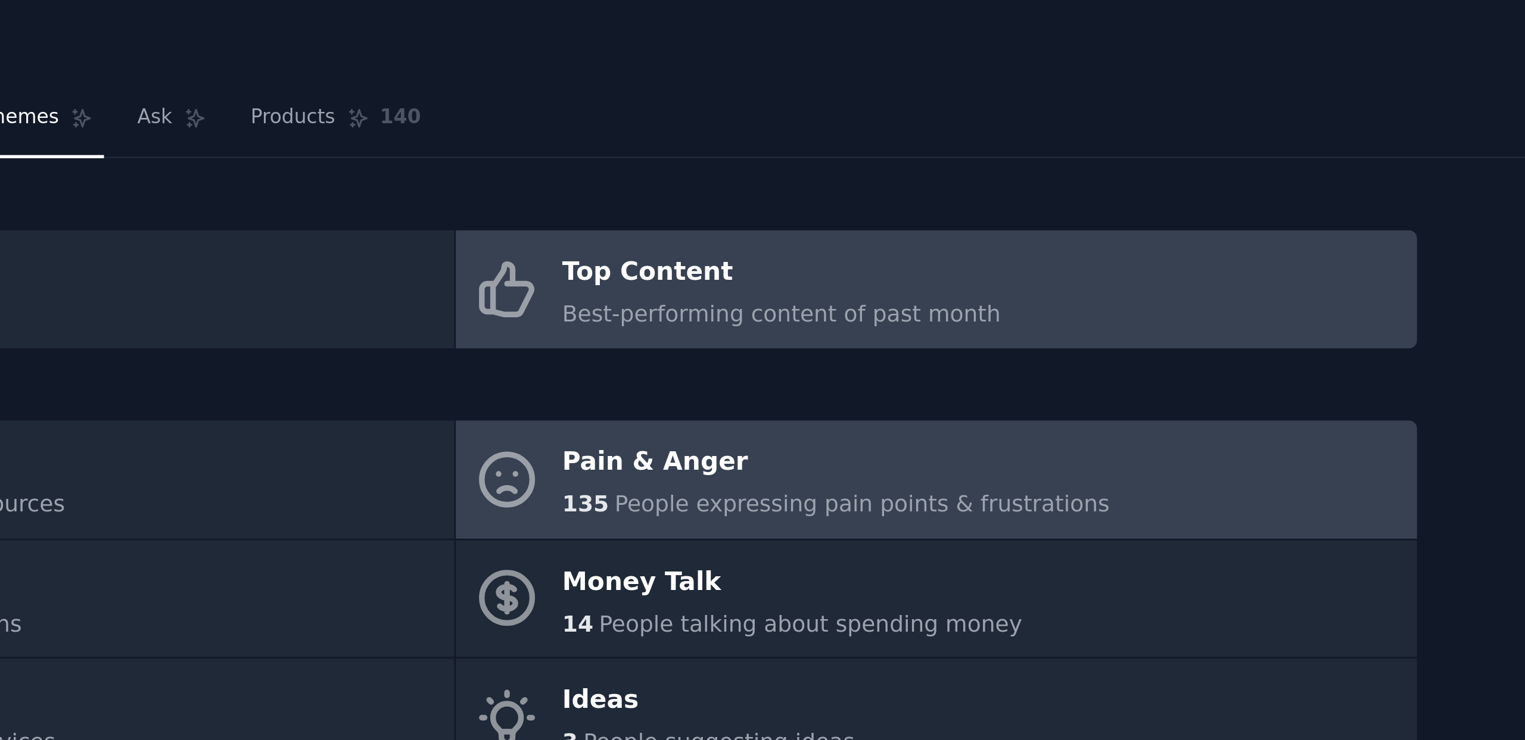
click at [531, 175] on div "Pain & Anger" at bounding box center [559, 172] width 204 height 19
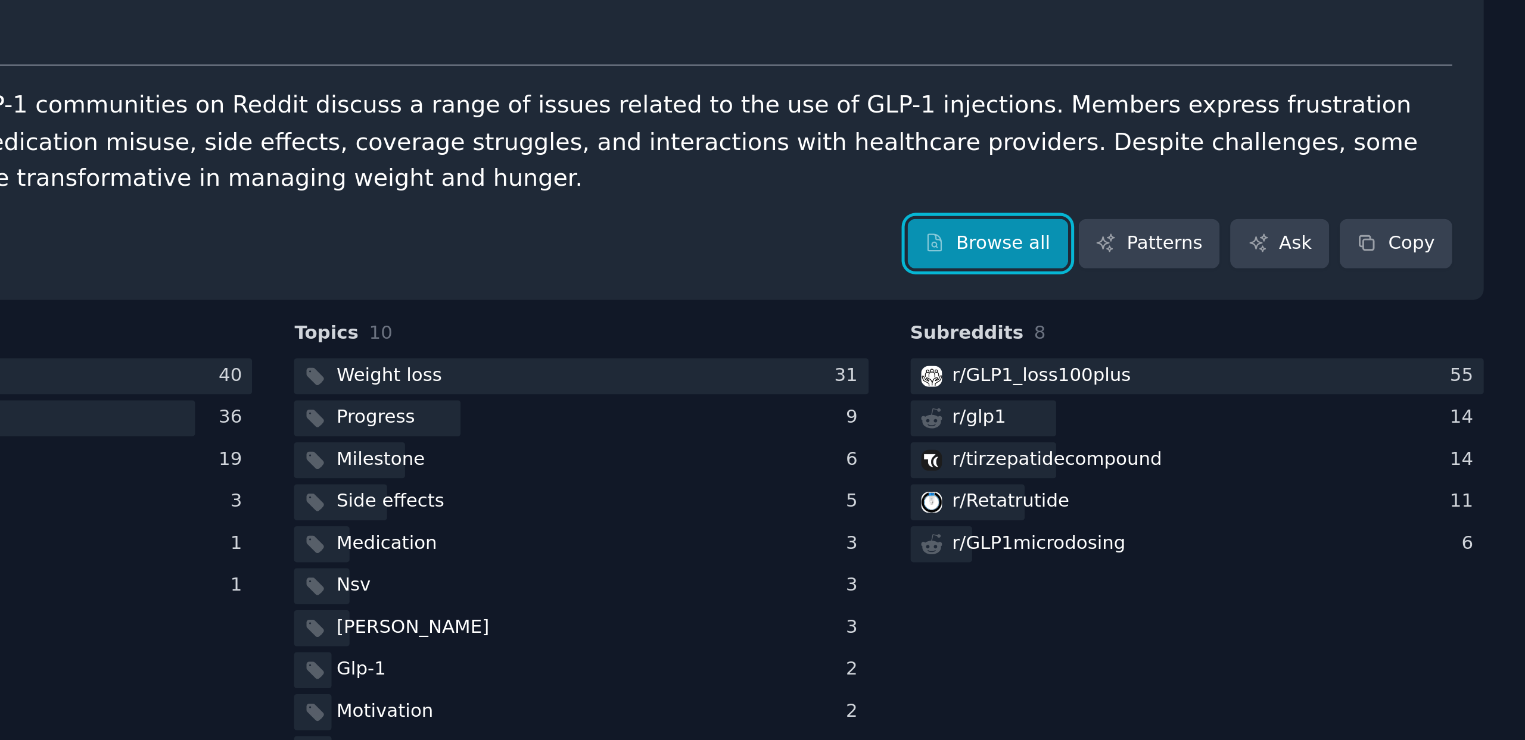
click at [1318, 176] on link "Browse all" at bounding box center [1312, 174] width 64 height 20
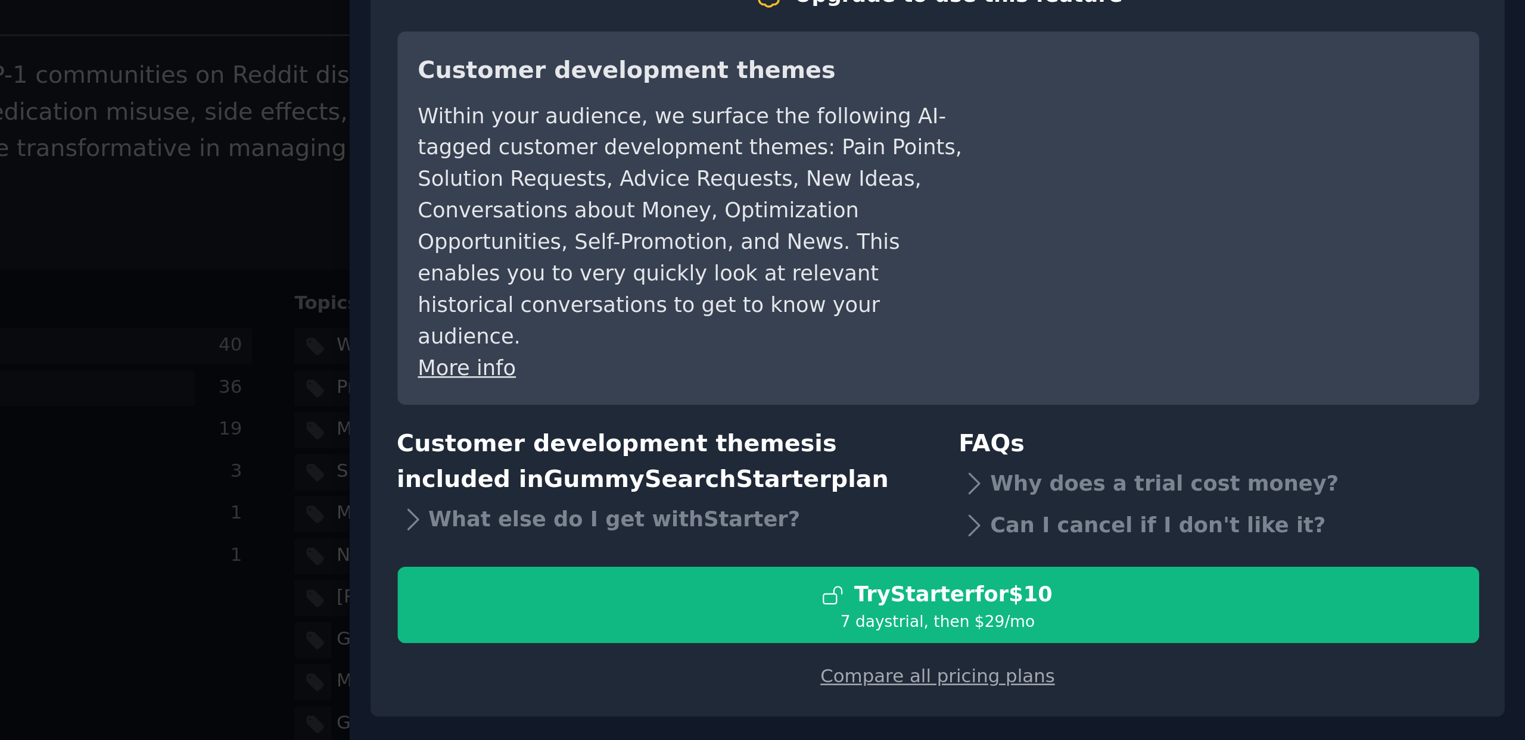
click at [1028, 281] on div at bounding box center [762, 370] width 1525 height 740
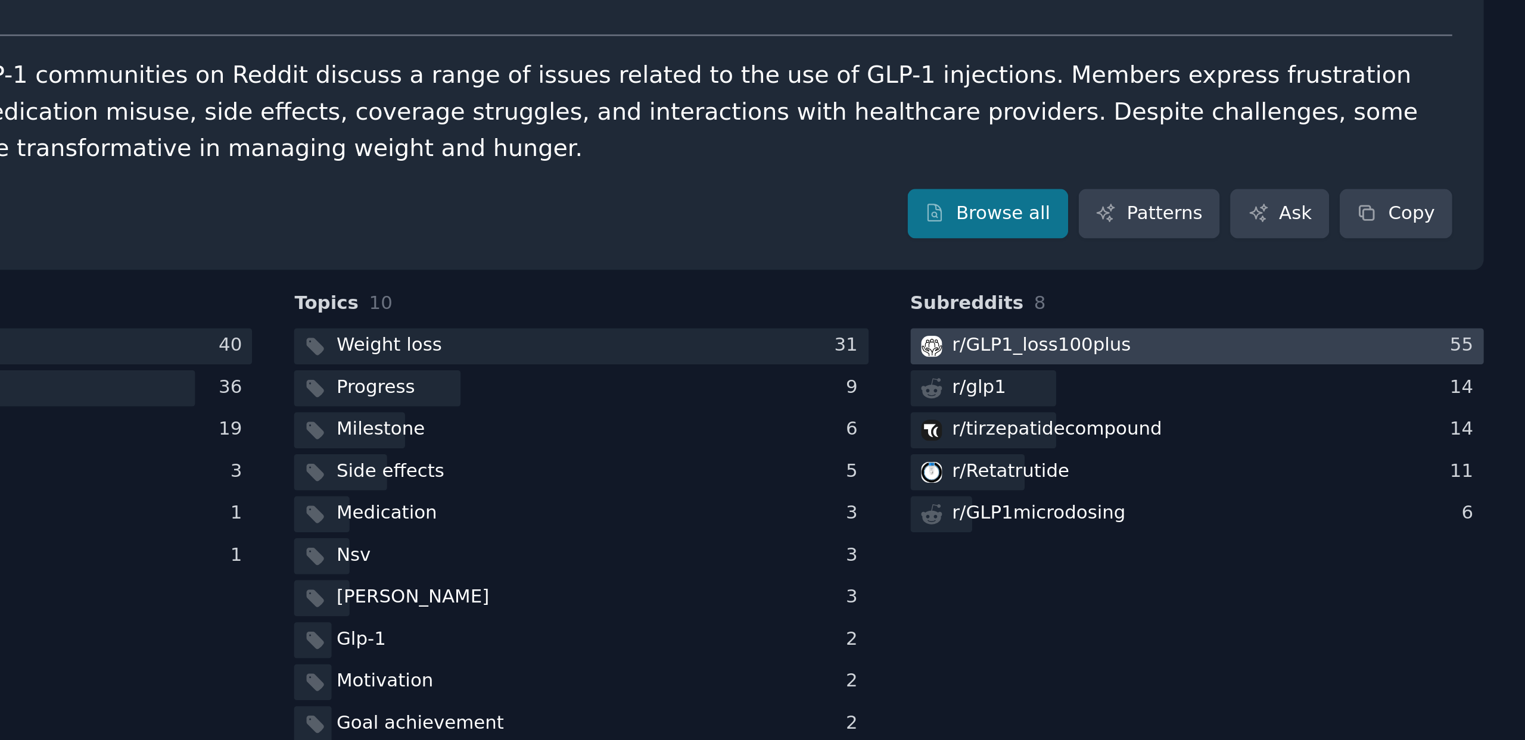
click at [1340, 229] on div "r/ GLP1_loss100plus" at bounding box center [1332, 226] width 71 height 11
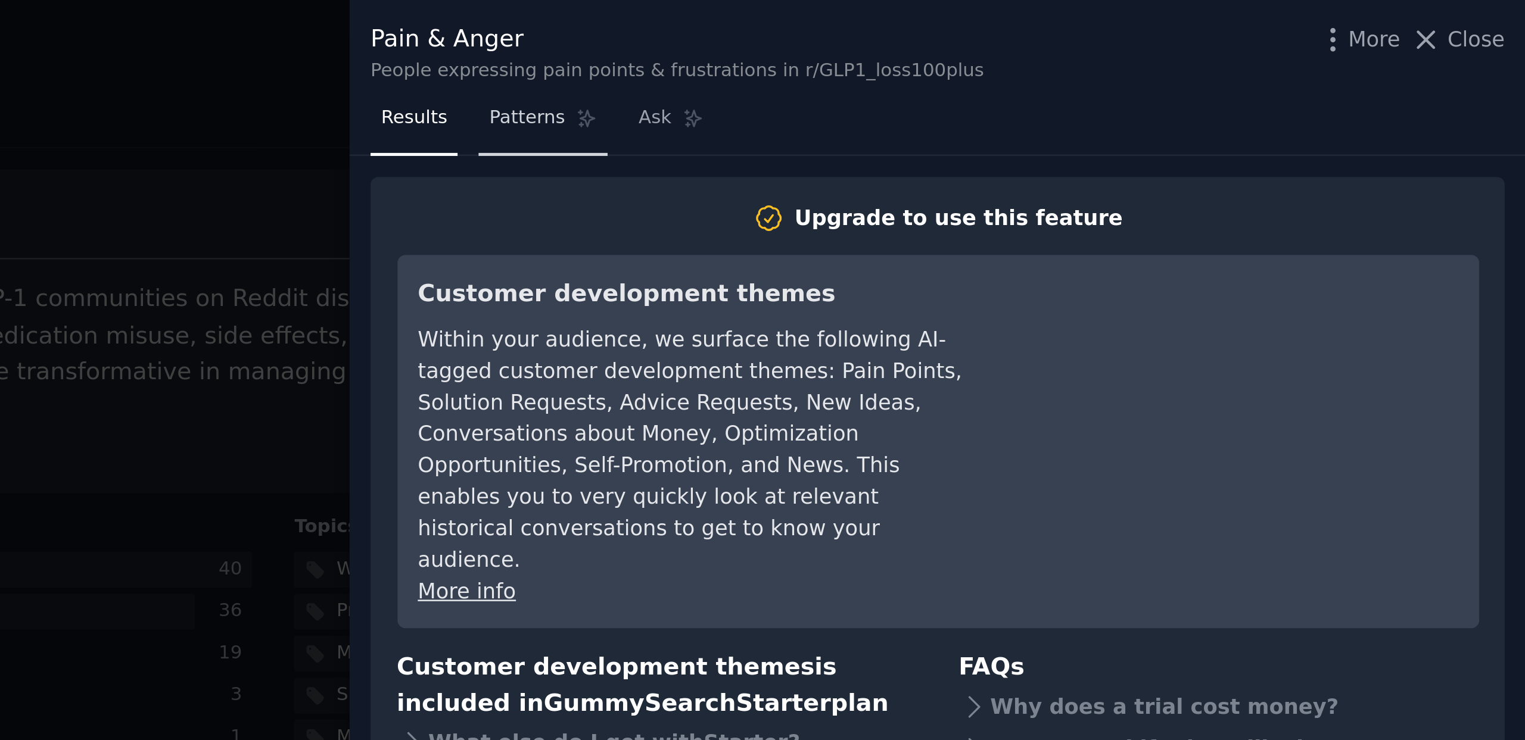
click at [1143, 50] on link "Patterns" at bounding box center [1134, 50] width 51 height 24
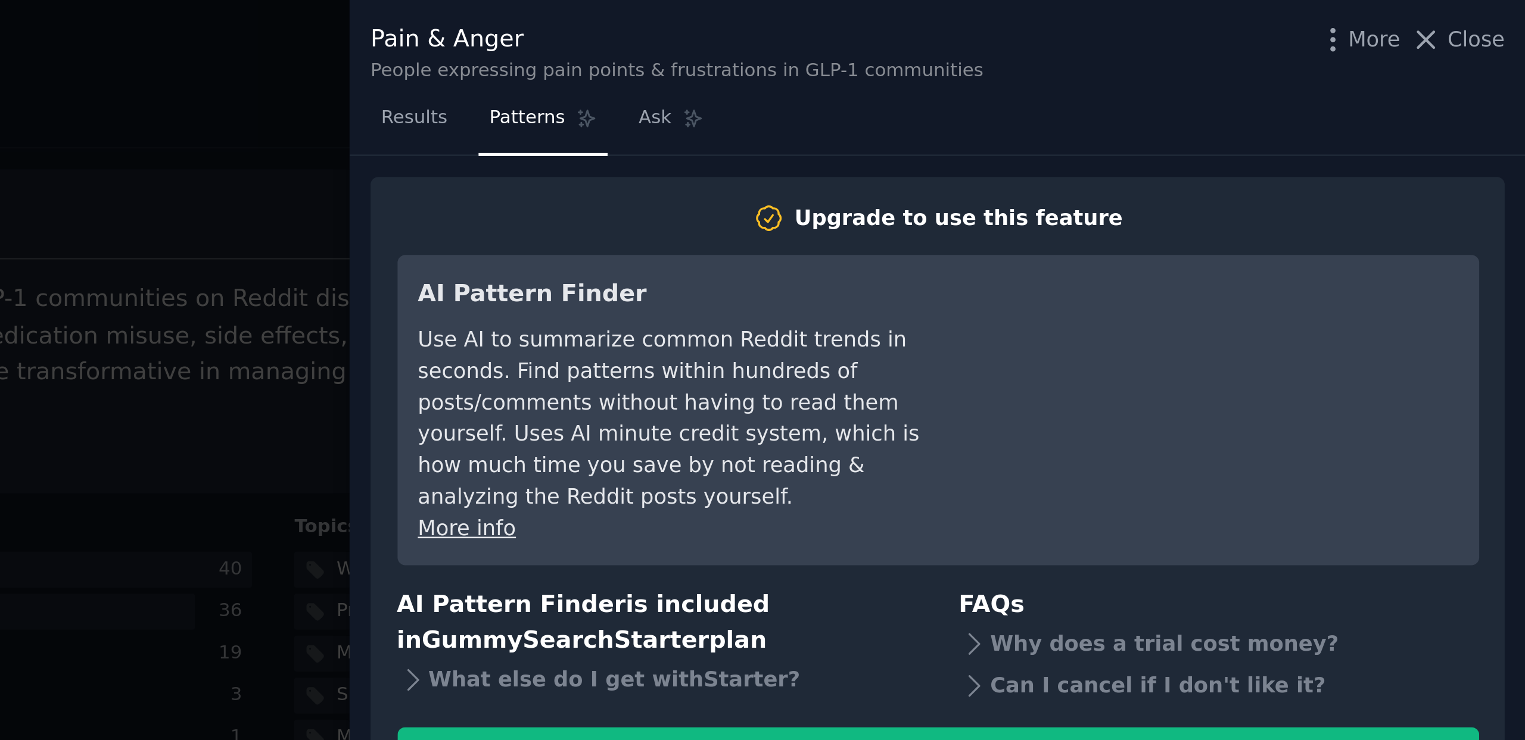
click at [1059, 155] on div "Upgrade to use this feature AI Pattern Finder Use AI to summarize common Reddit…" at bounding box center [1291, 401] width 467 height 679
click at [1037, 170] on div at bounding box center [762, 370] width 1525 height 740
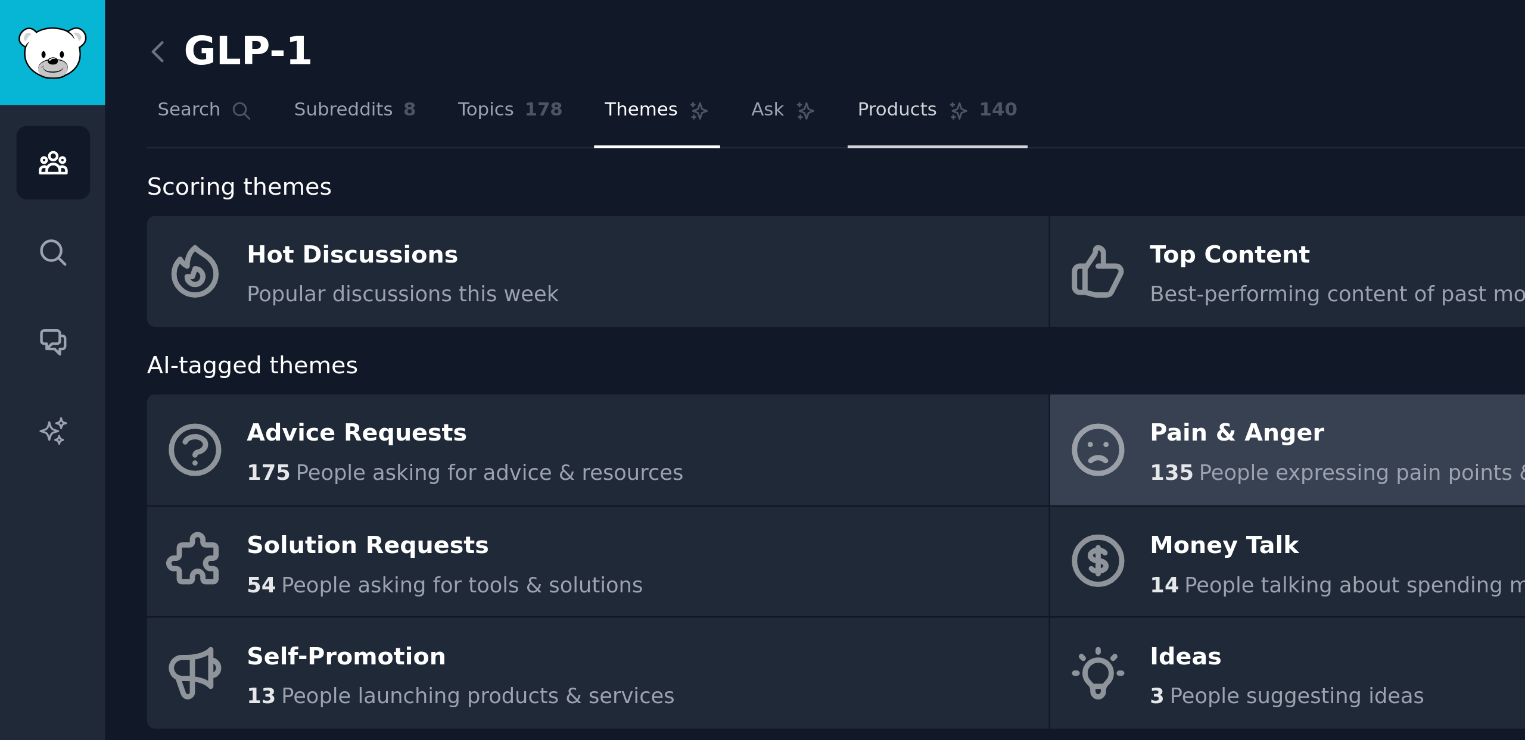
click at [367, 53] on link "Products 140" at bounding box center [372, 47] width 71 height 24
